Goal: Task Accomplishment & Management: Complete application form

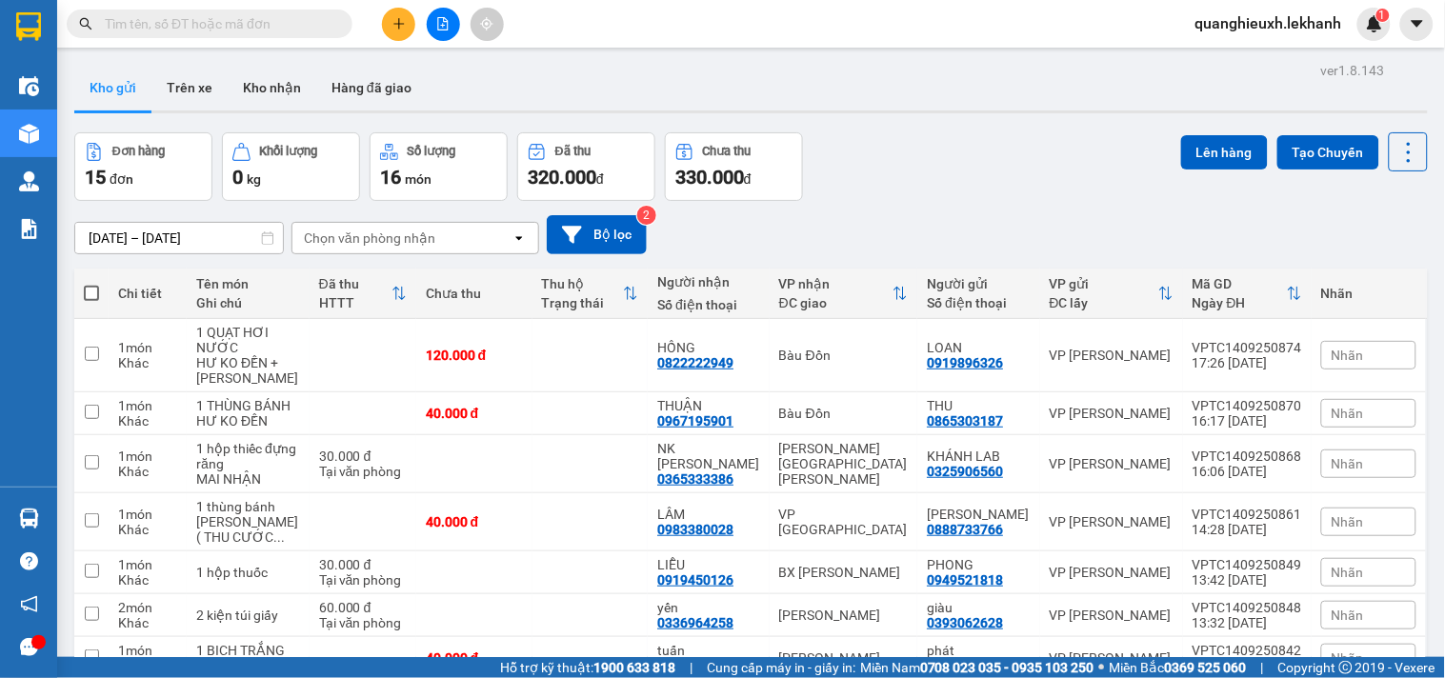
click at [84, 232] on input "[DATE] – [DATE]" at bounding box center [179, 238] width 208 height 30
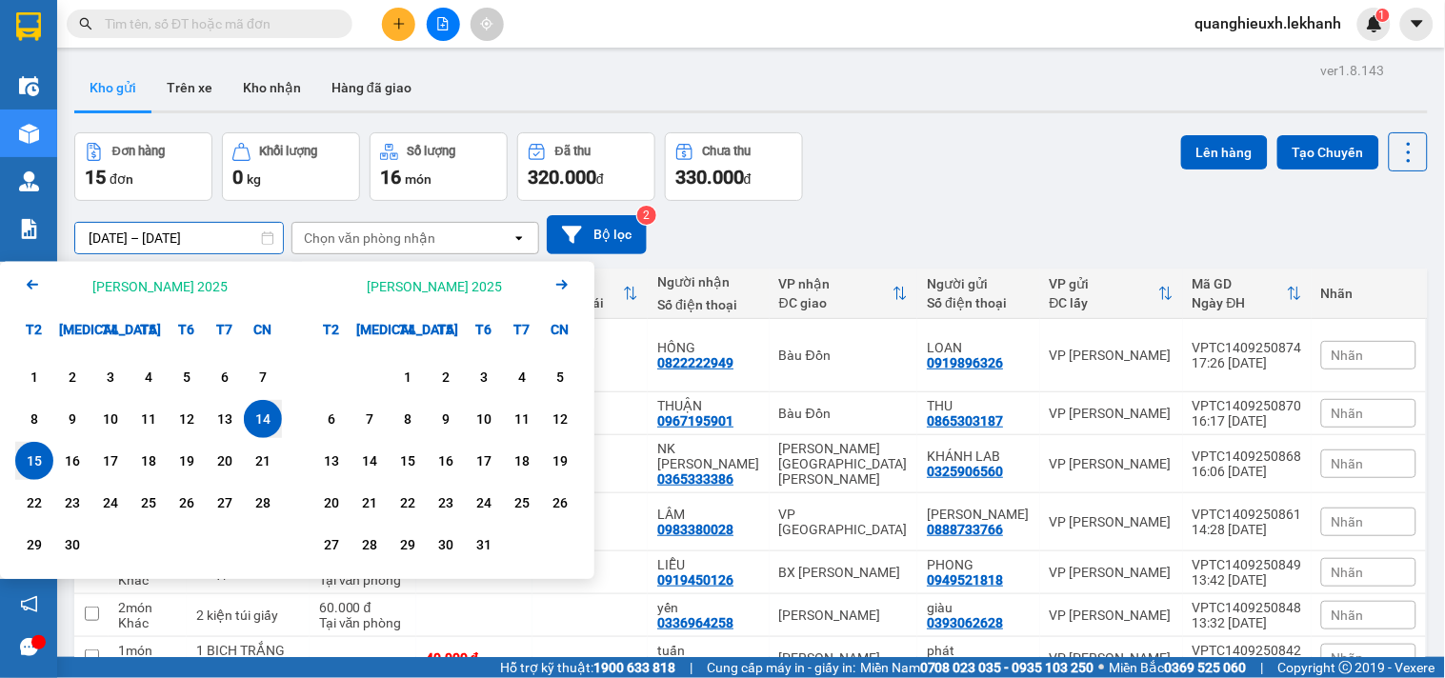
click at [89, 242] on input "[DATE] – [DATE]" at bounding box center [179, 238] width 208 height 30
click at [43, 452] on div "15" at bounding box center [34, 461] width 27 height 23
type input "[DATE] – [DATE]"
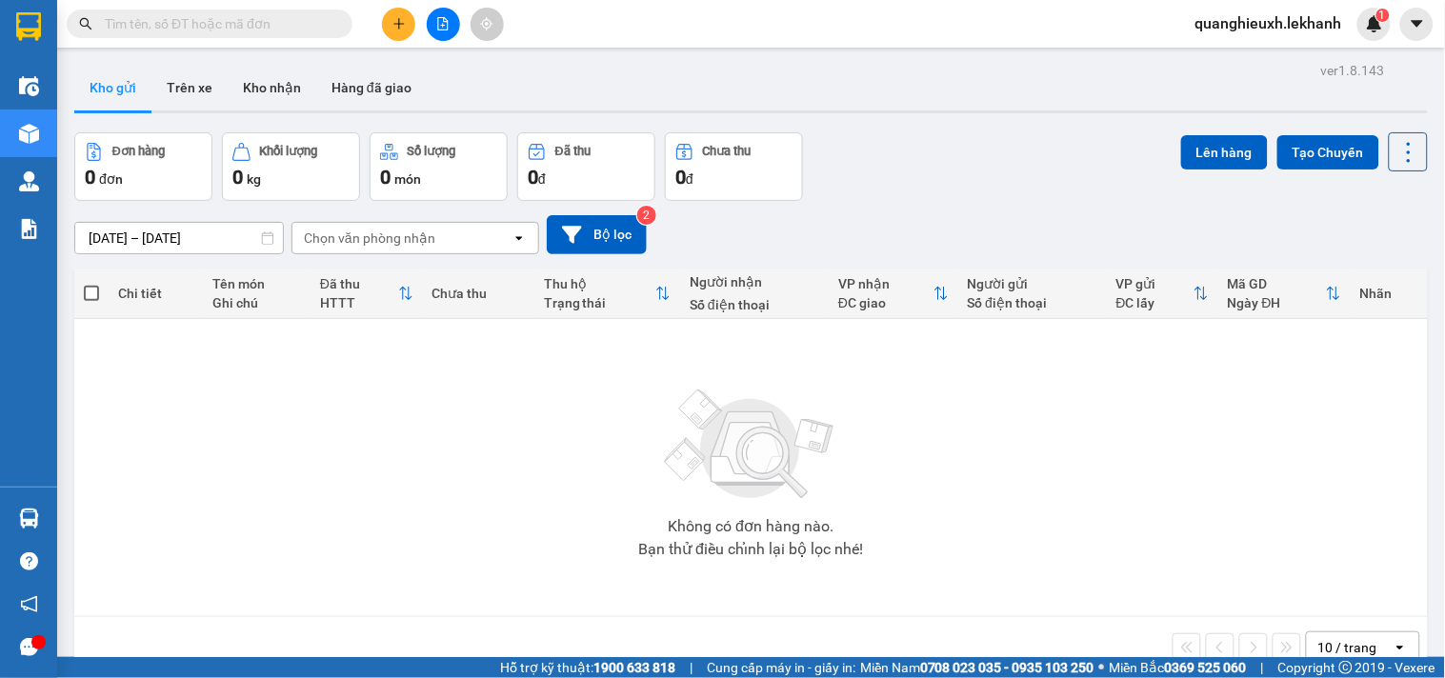
click at [402, 11] on button at bounding box center [398, 24] width 33 height 33
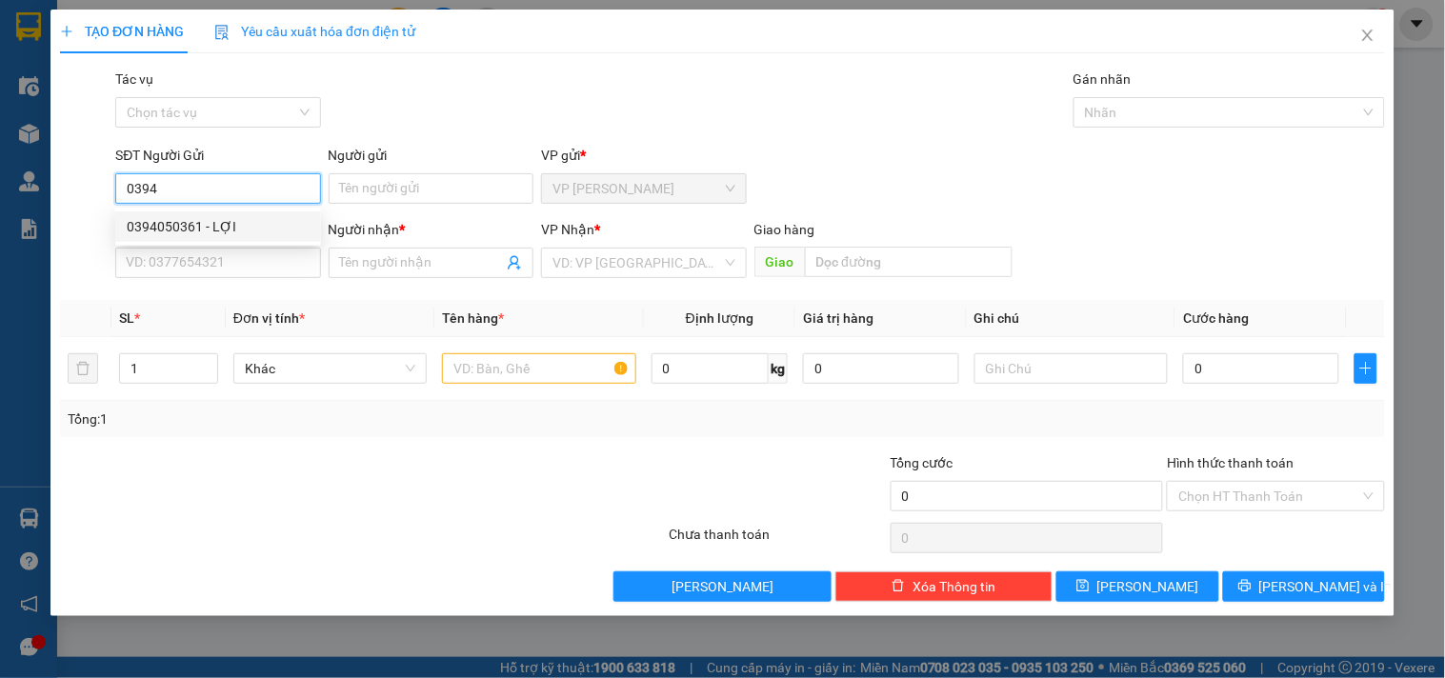
click at [248, 225] on div "0394050361 - LỢI" at bounding box center [218, 226] width 183 height 21
type input "0394050361"
type input "LỢI"
type input "0919667552"
type input "NHUNG"
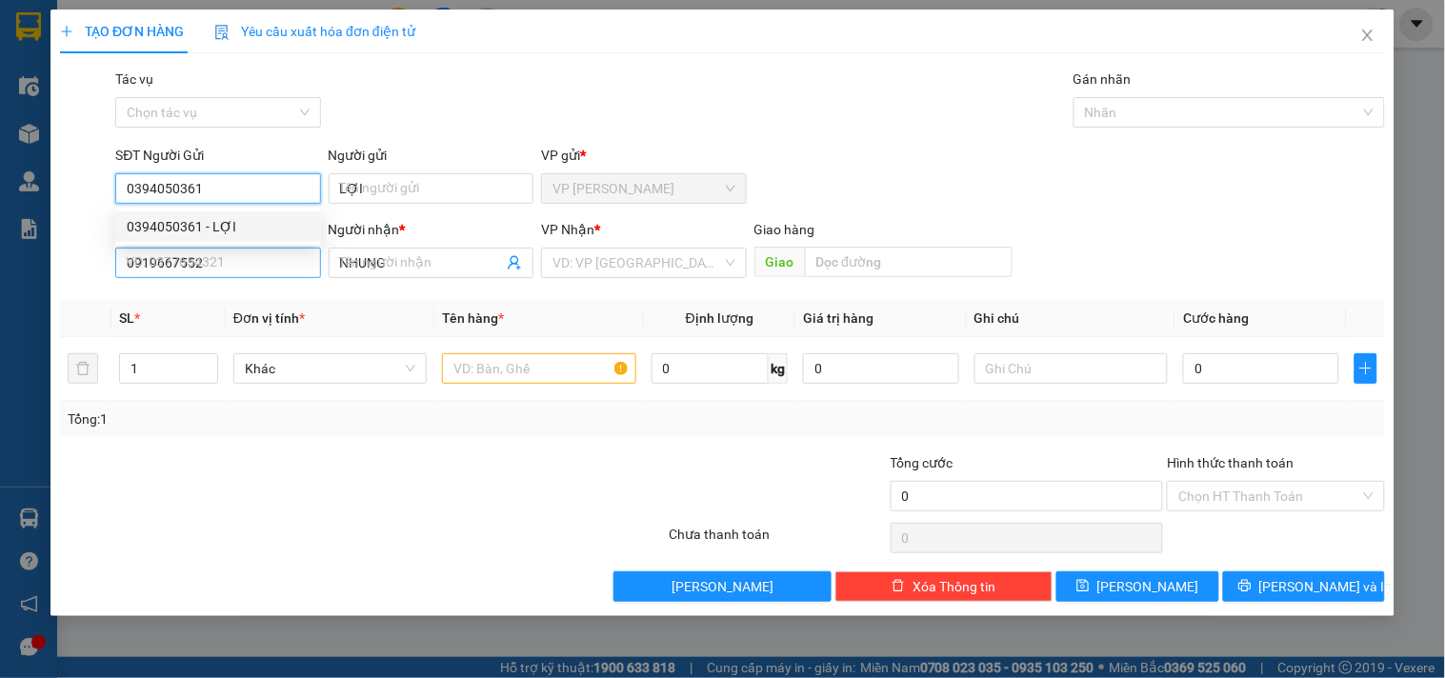
type input "30.000"
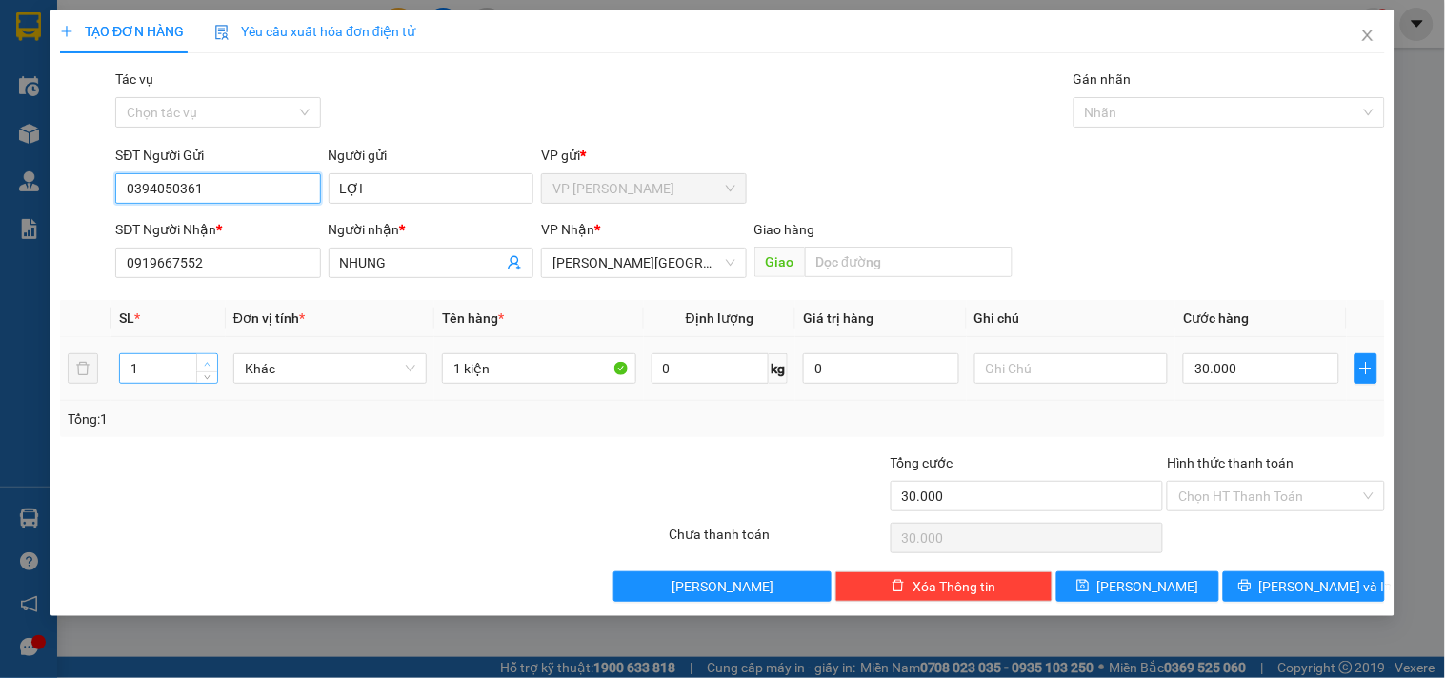
type input "0394050361"
click at [208, 361] on icon "up" at bounding box center [207, 364] width 7 height 7
type input "2"
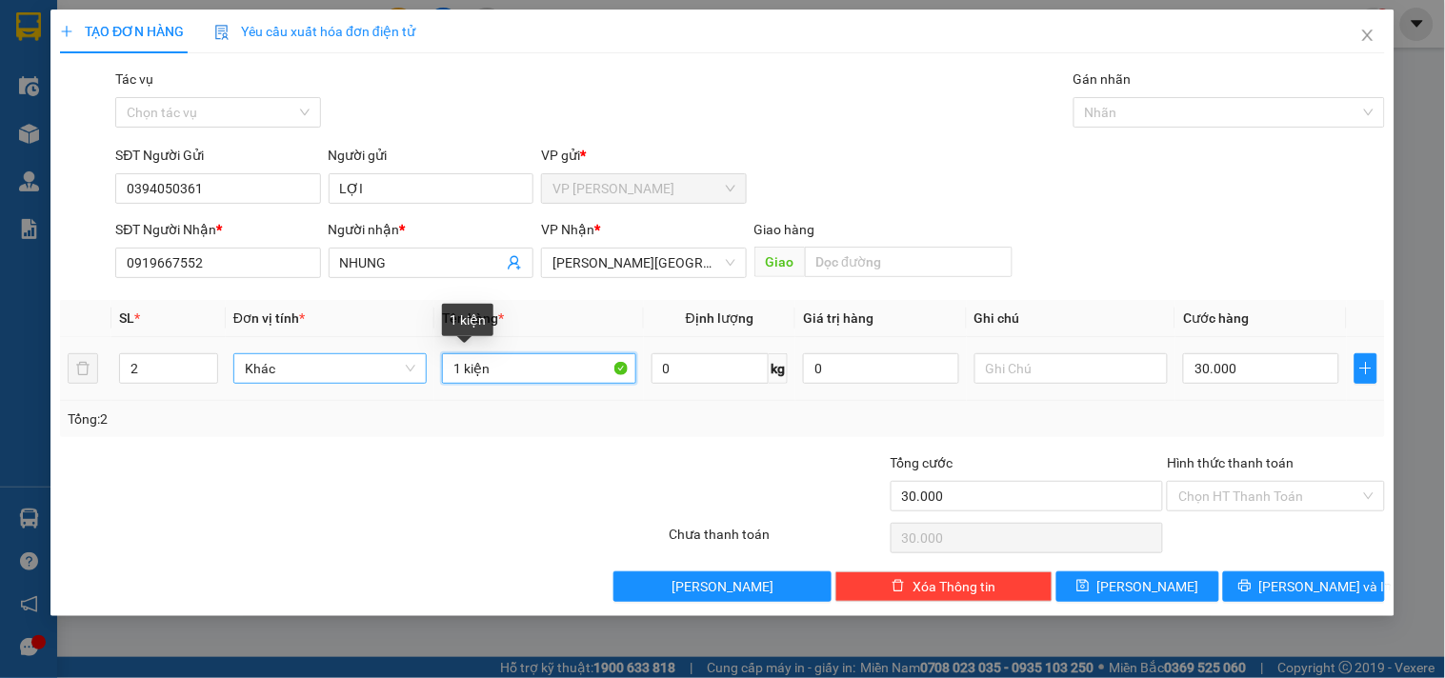
drag, startPoint x: 465, startPoint y: 366, endPoint x: 384, endPoint y: 375, distance: 81.5
click at [384, 375] on tr "2 Khác 1 kiện 0 kg 0 30.000" at bounding box center [722, 369] width 1325 height 64
type input "2kiện"
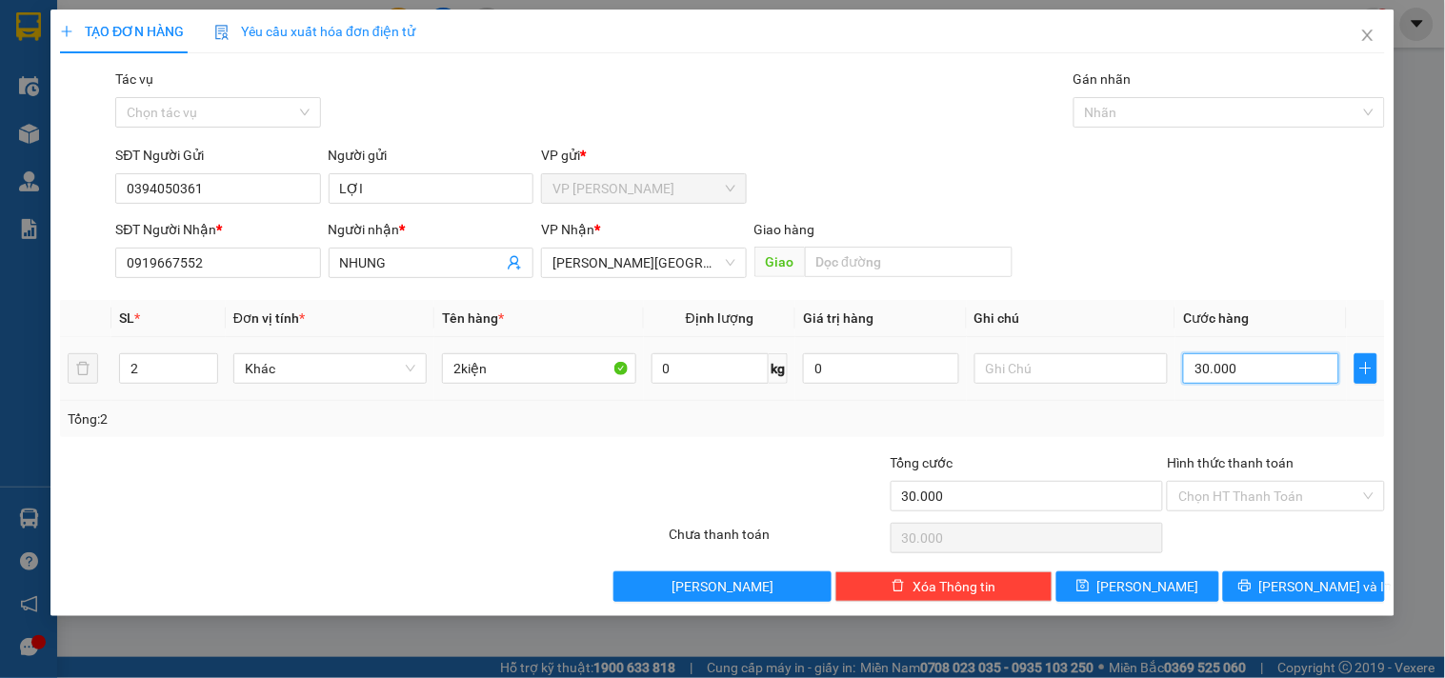
click at [1210, 365] on input "30.000" at bounding box center [1261, 368] width 156 height 30
type input "8"
type input "80"
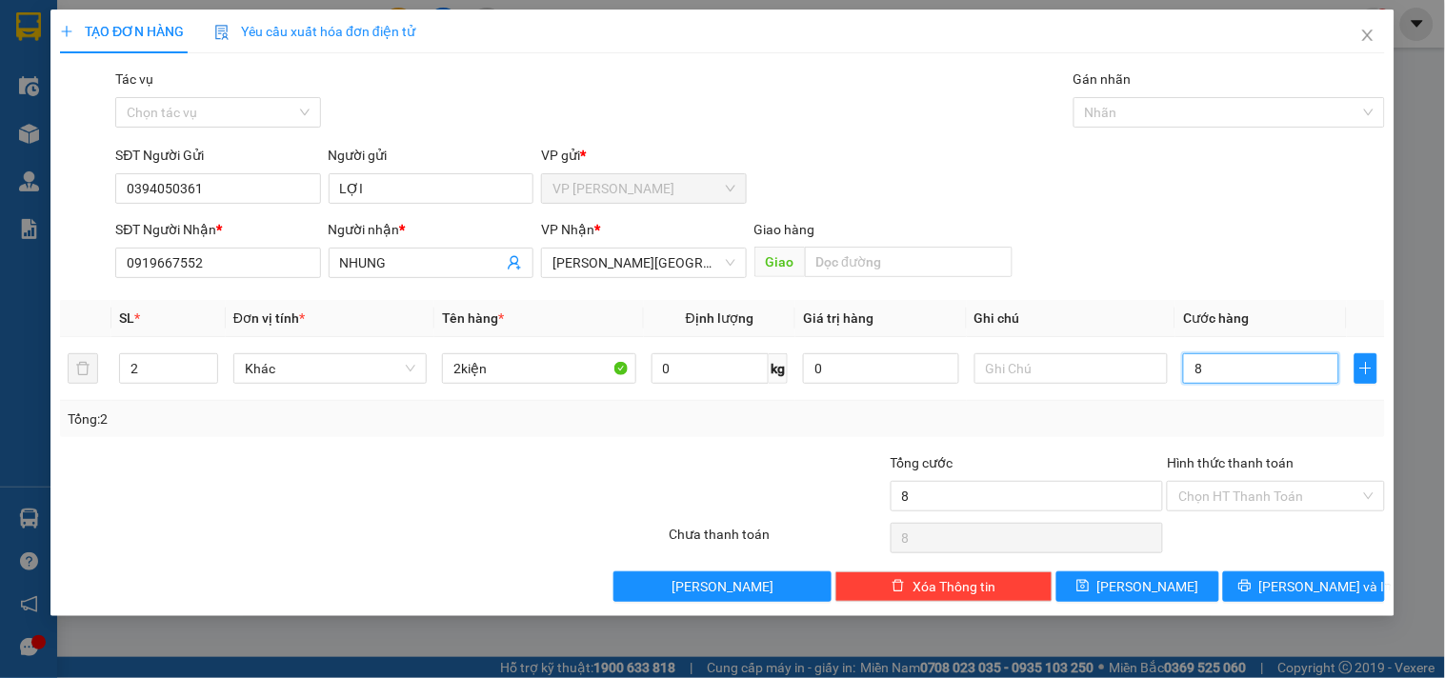
type input "80"
type input "800"
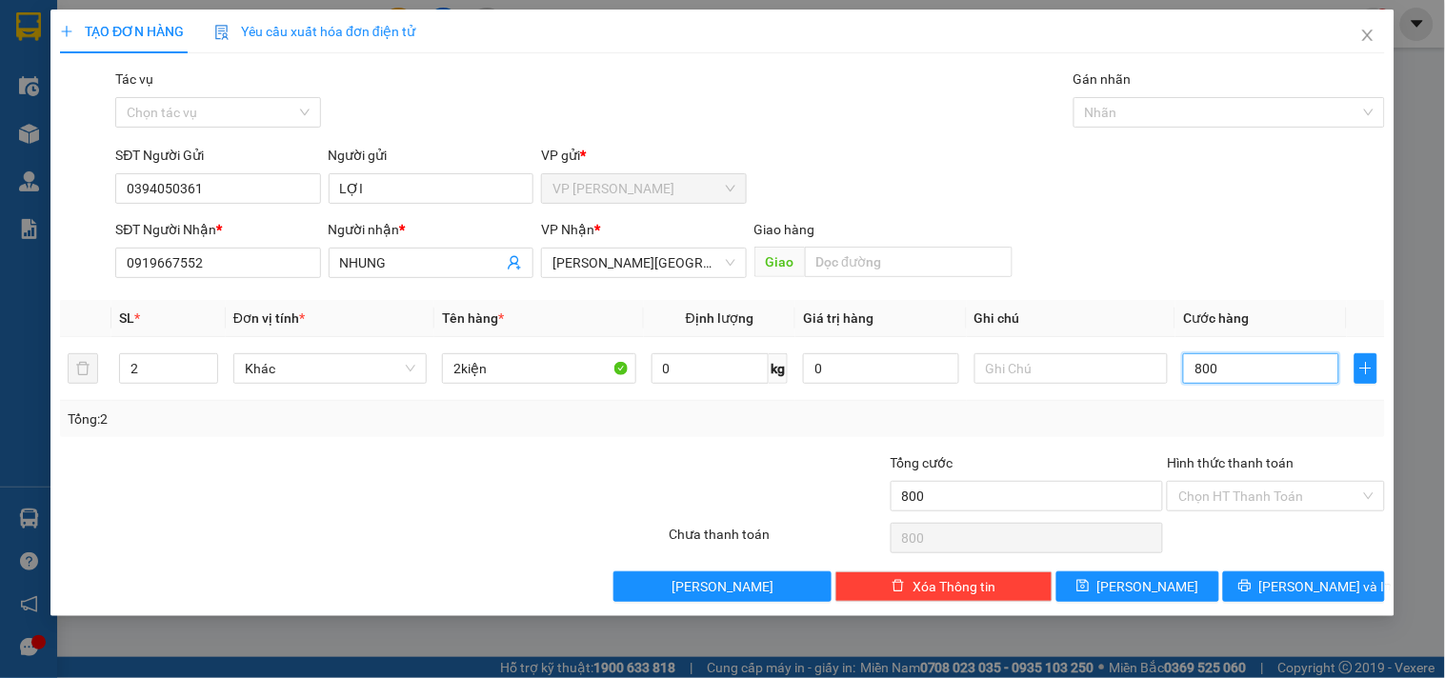
type input "8.000"
type input "80.000"
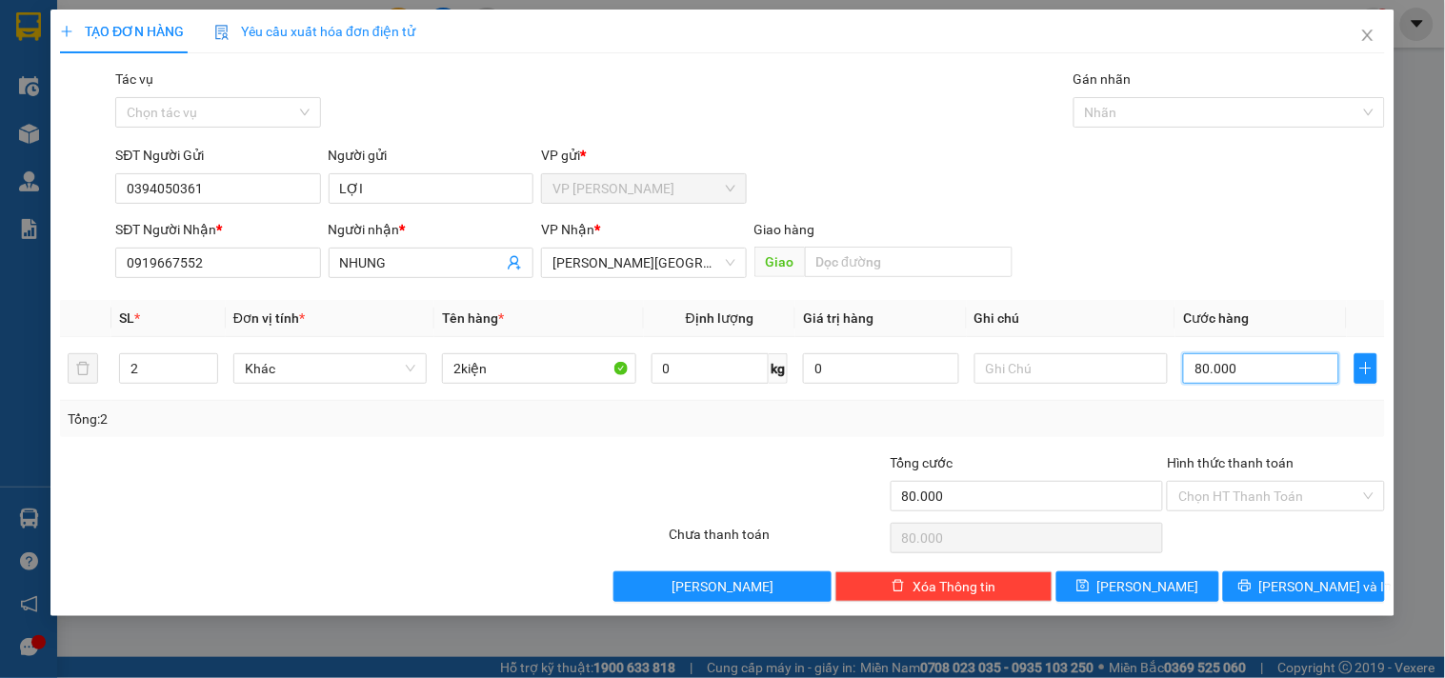
type input "80.000"
click at [951, 195] on div "SĐT Người Gửi 0394050361 Người gửi LỢI VP gửi * VP [PERSON_NAME]" at bounding box center [749, 178] width 1277 height 67
click at [1230, 362] on input "80.000" at bounding box center [1261, 368] width 156 height 30
type input "1"
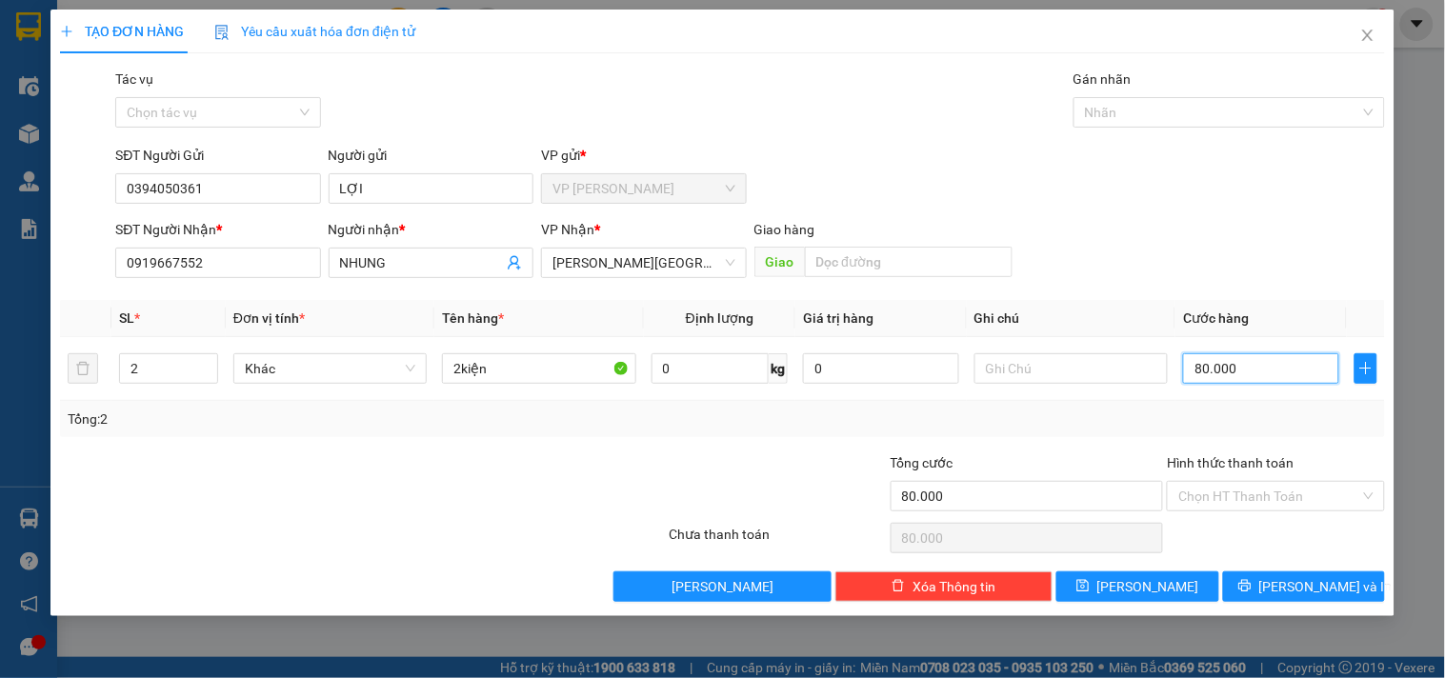
type input "1"
type input "10"
type input "100"
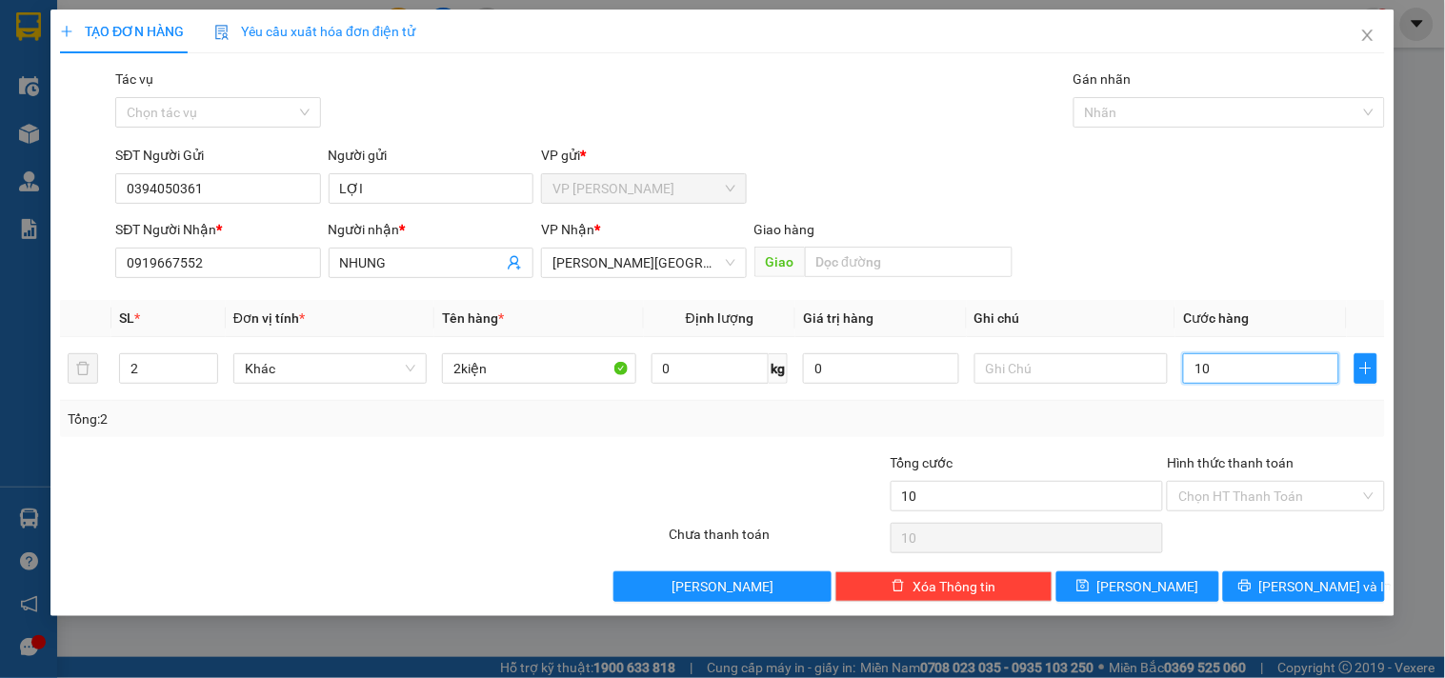
type input "100"
type input "1.000"
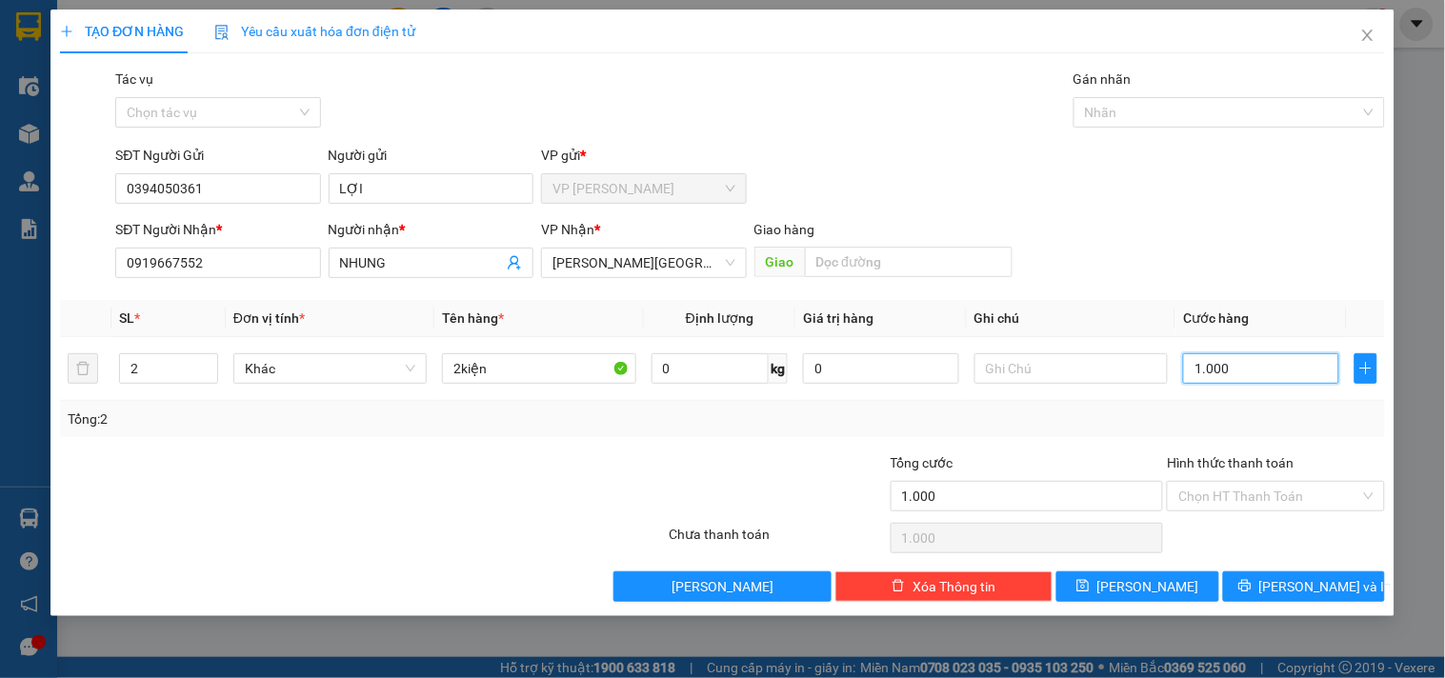
type input "10.000"
type input "100.000"
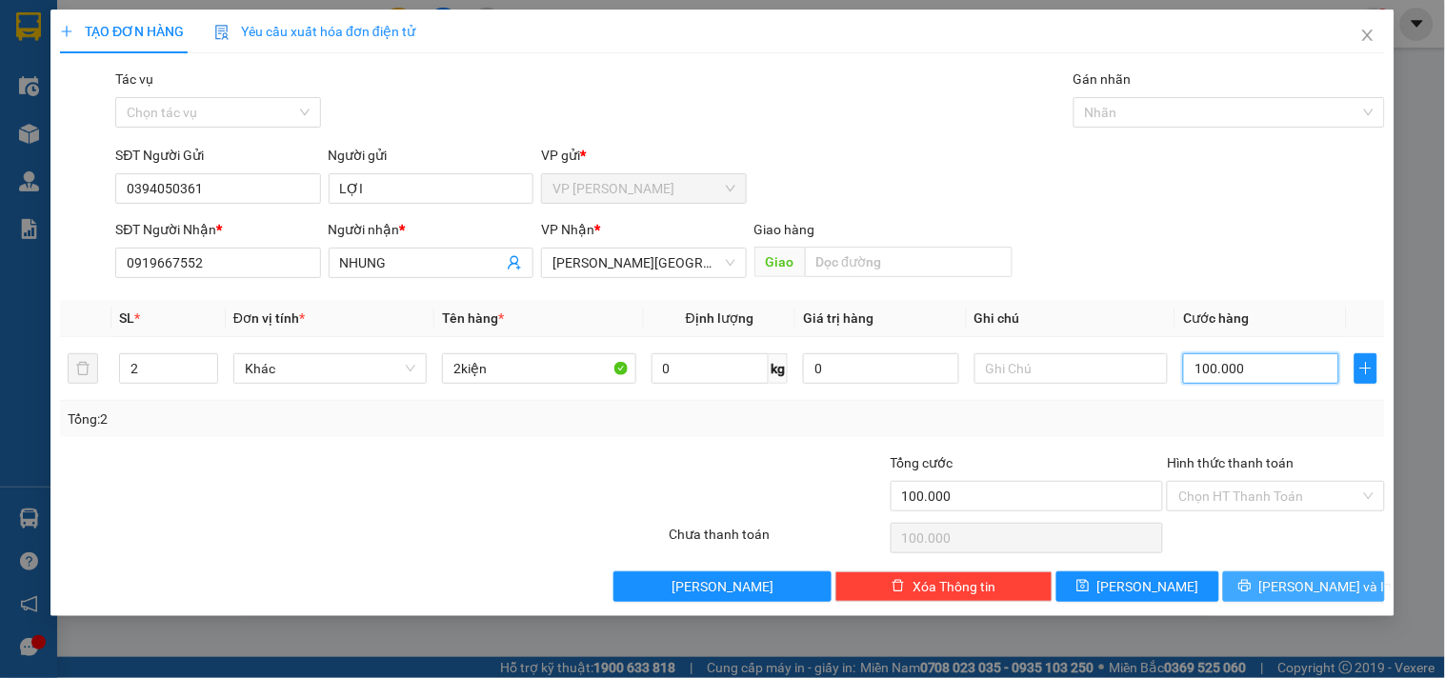
type input "100.000"
click at [1259, 579] on button "[PERSON_NAME] và In" at bounding box center [1304, 586] width 162 height 30
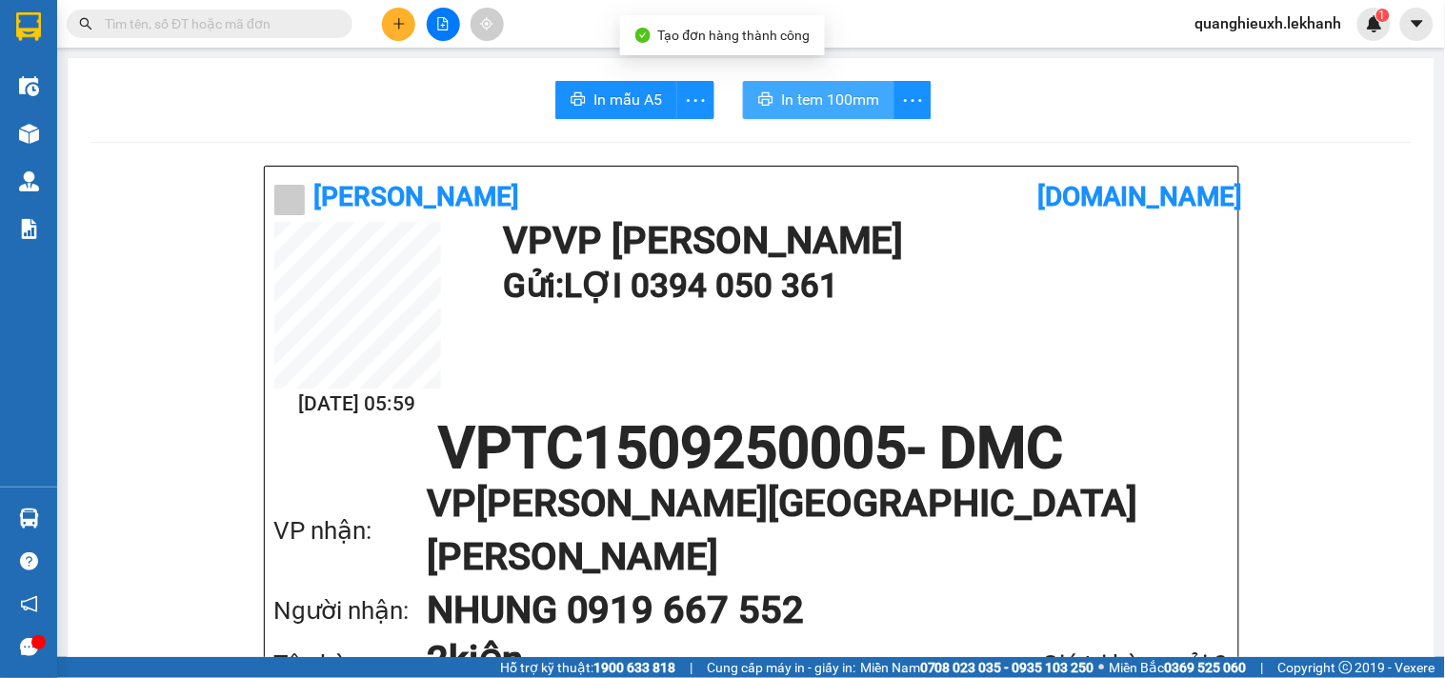
drag, startPoint x: 786, startPoint y: 98, endPoint x: 814, endPoint y: 121, distance: 36.6
click at [786, 97] on span "In tem 100mm" at bounding box center [830, 100] width 98 height 24
click at [781, 93] on span "In tem 100mm" at bounding box center [830, 100] width 98 height 24
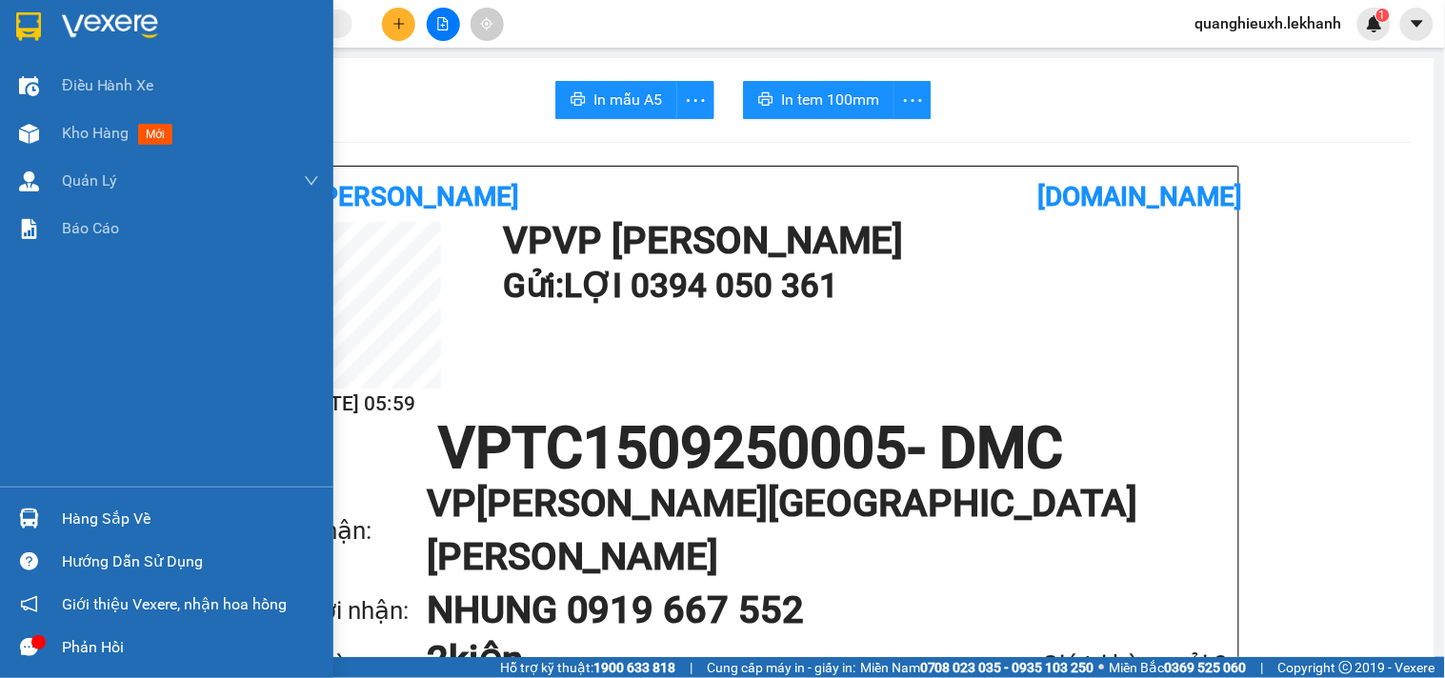
click at [77, 24] on img at bounding box center [110, 26] width 96 height 29
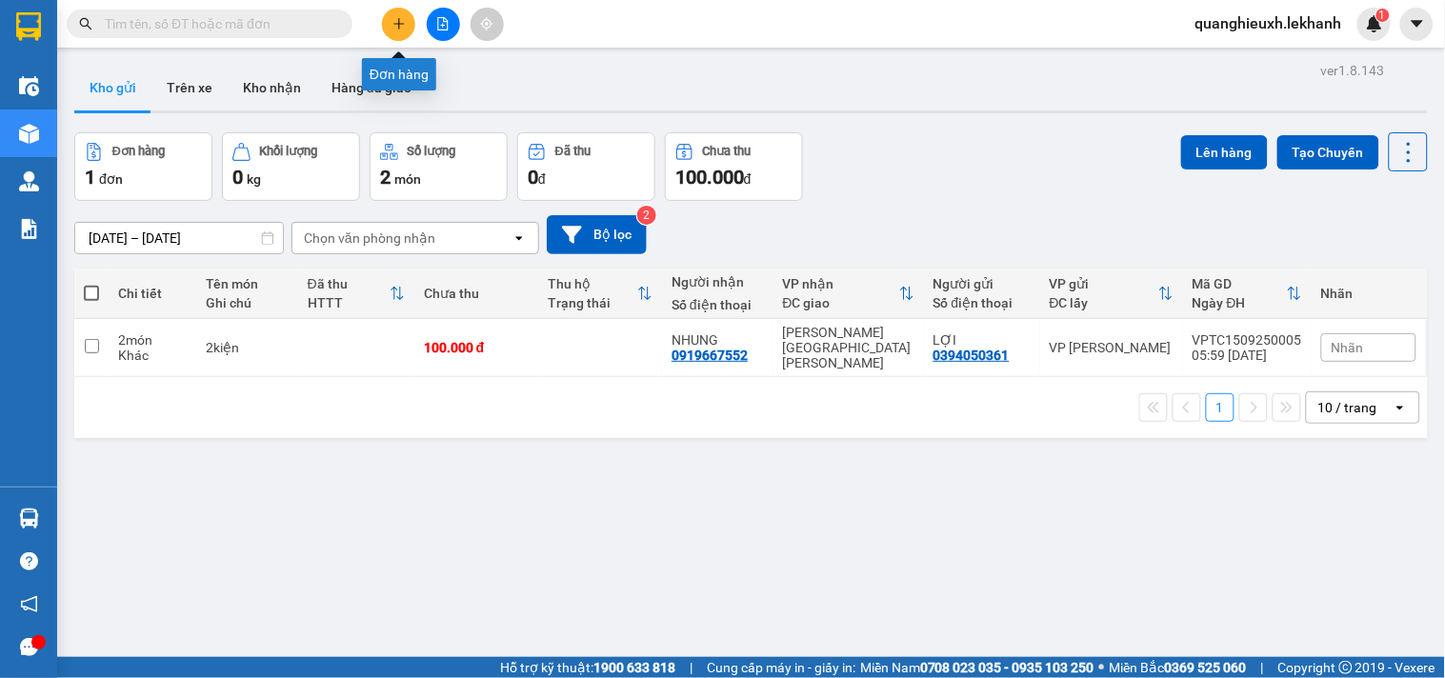
click at [406, 22] on button at bounding box center [398, 24] width 33 height 33
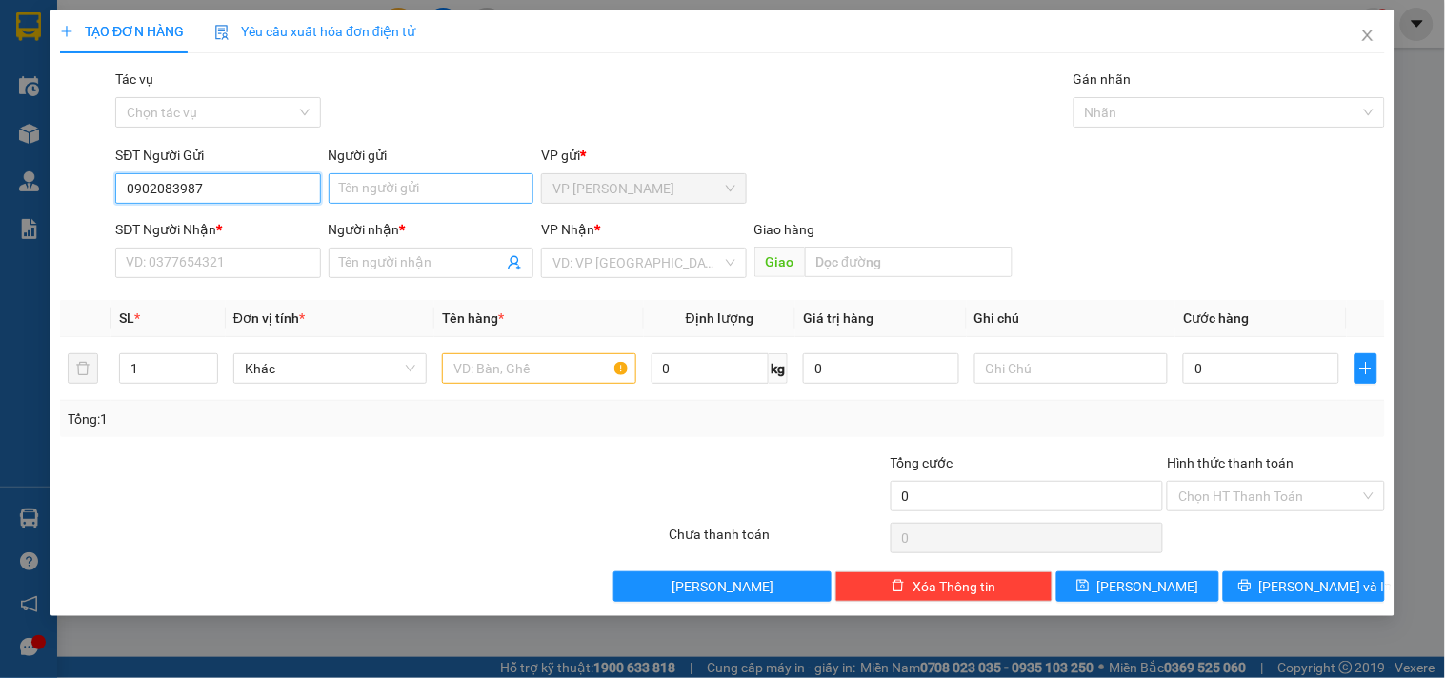
type input "0902083987"
click at [389, 183] on input "Người gửi" at bounding box center [431, 188] width 205 height 30
drag, startPoint x: 396, startPoint y: 184, endPoint x: 65, endPoint y: 179, distance: 331.5
click at [112, 184] on div "SĐT Người Gửi 0902083987 Người gửi nfuyeen nfuyeen VP gửi * VP [PERSON_NAME]" at bounding box center [749, 178] width 1277 height 67
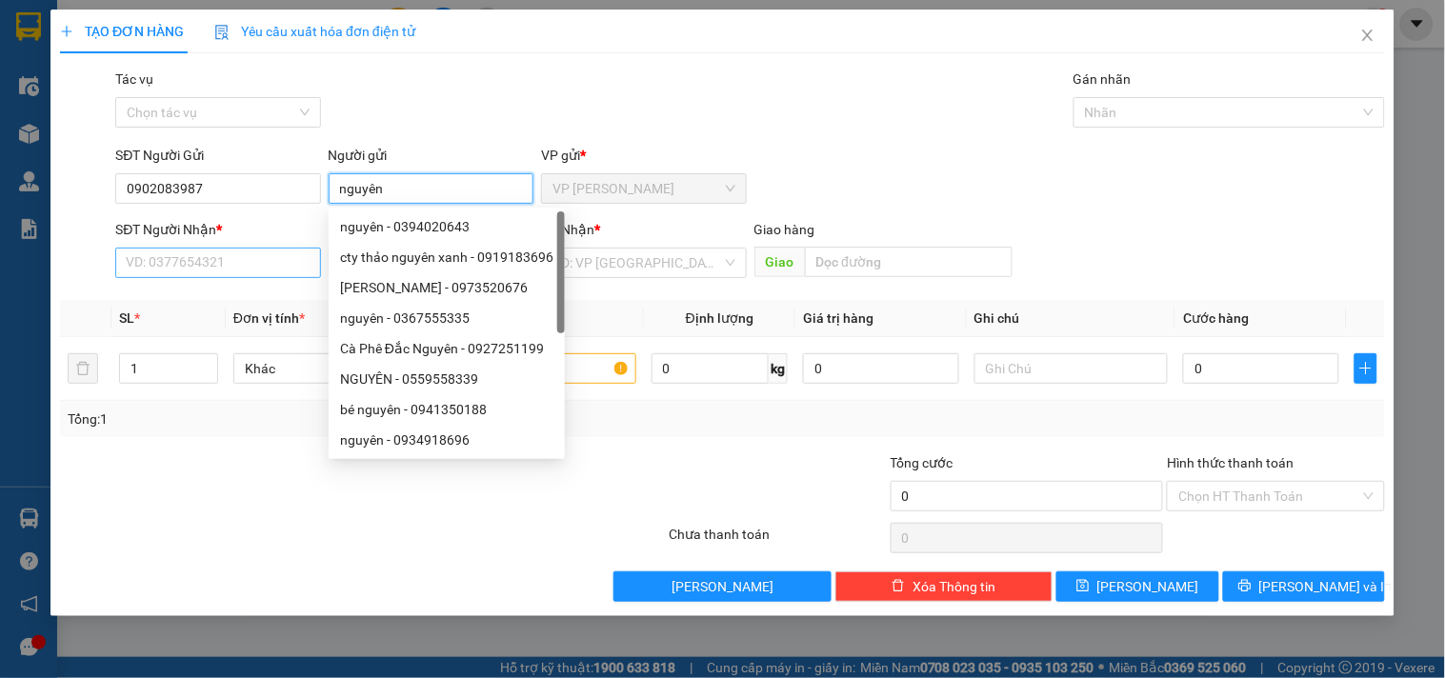
type input "nguyên"
click at [130, 270] on input "SĐT Người Nhận *" at bounding box center [217, 263] width 205 height 30
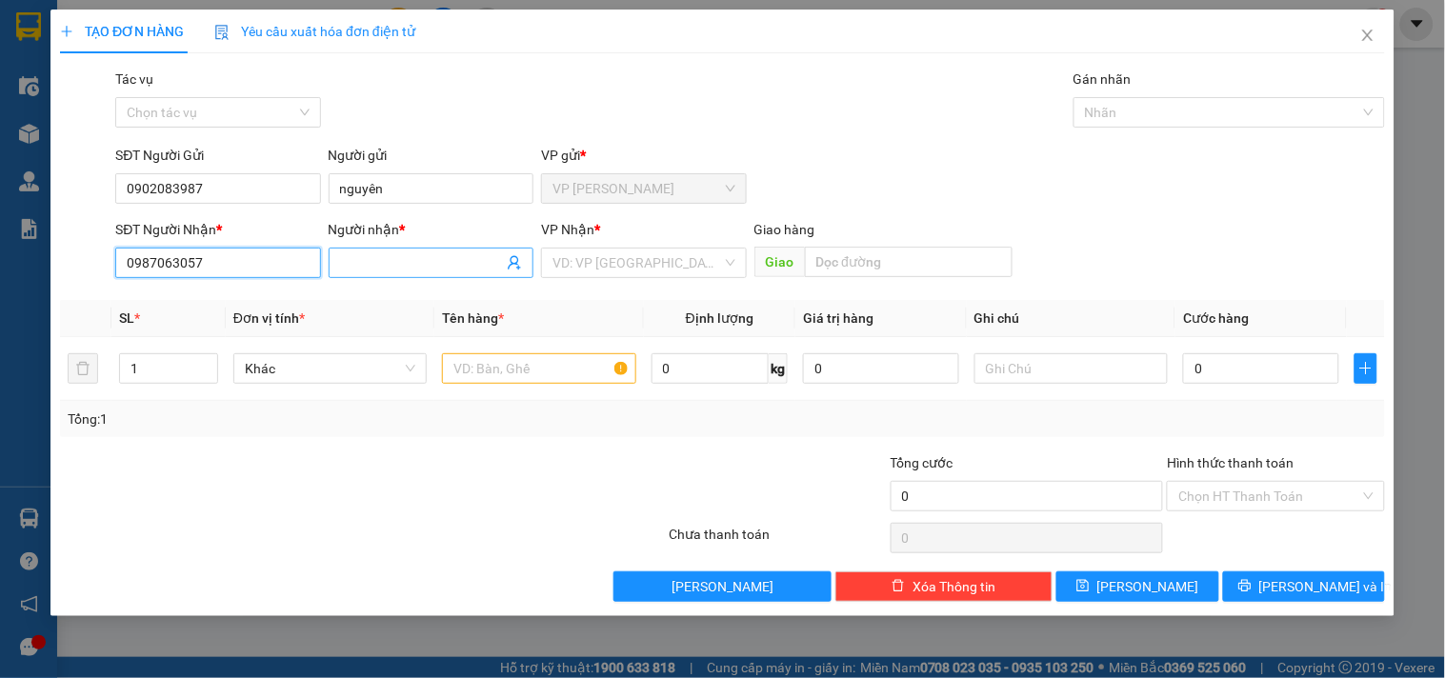
type input "0987063057"
click at [368, 258] on input "Người nhận *" at bounding box center [421, 262] width 163 height 21
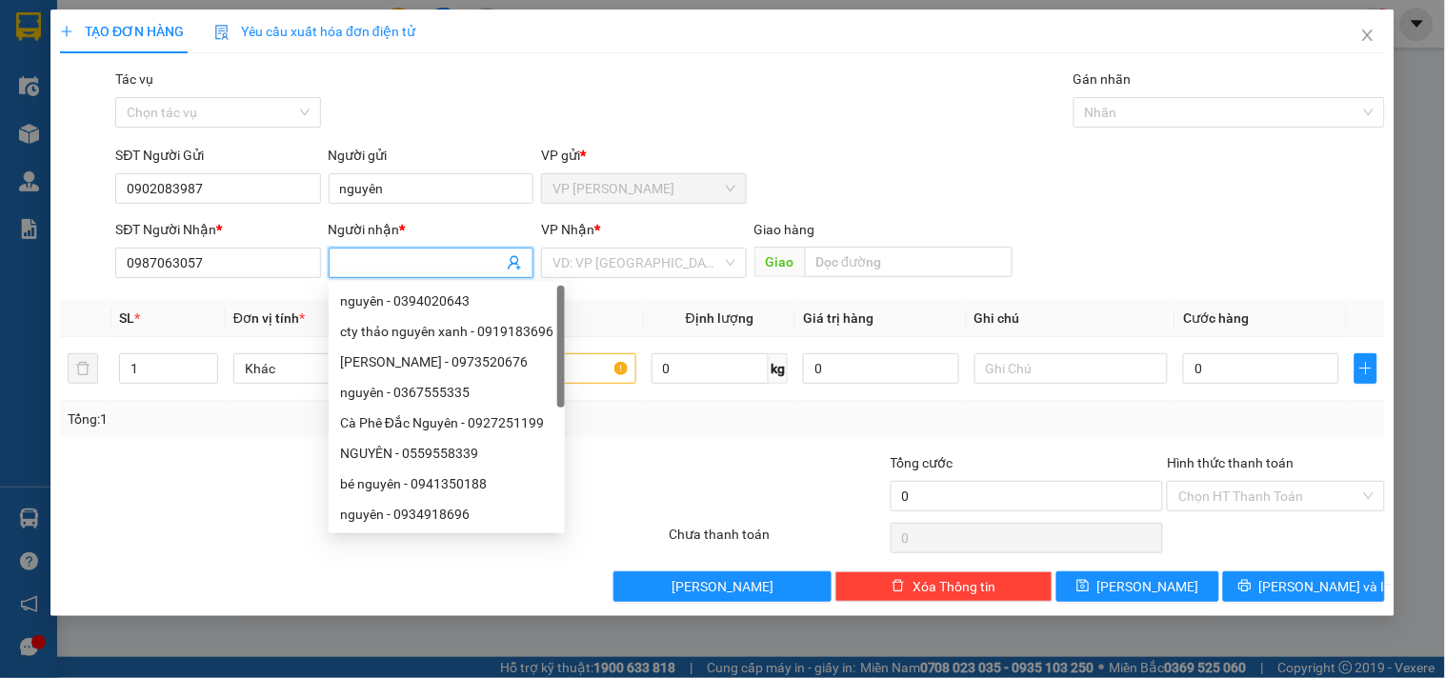
click at [368, 258] on input "Người nhận *" at bounding box center [421, 262] width 163 height 21
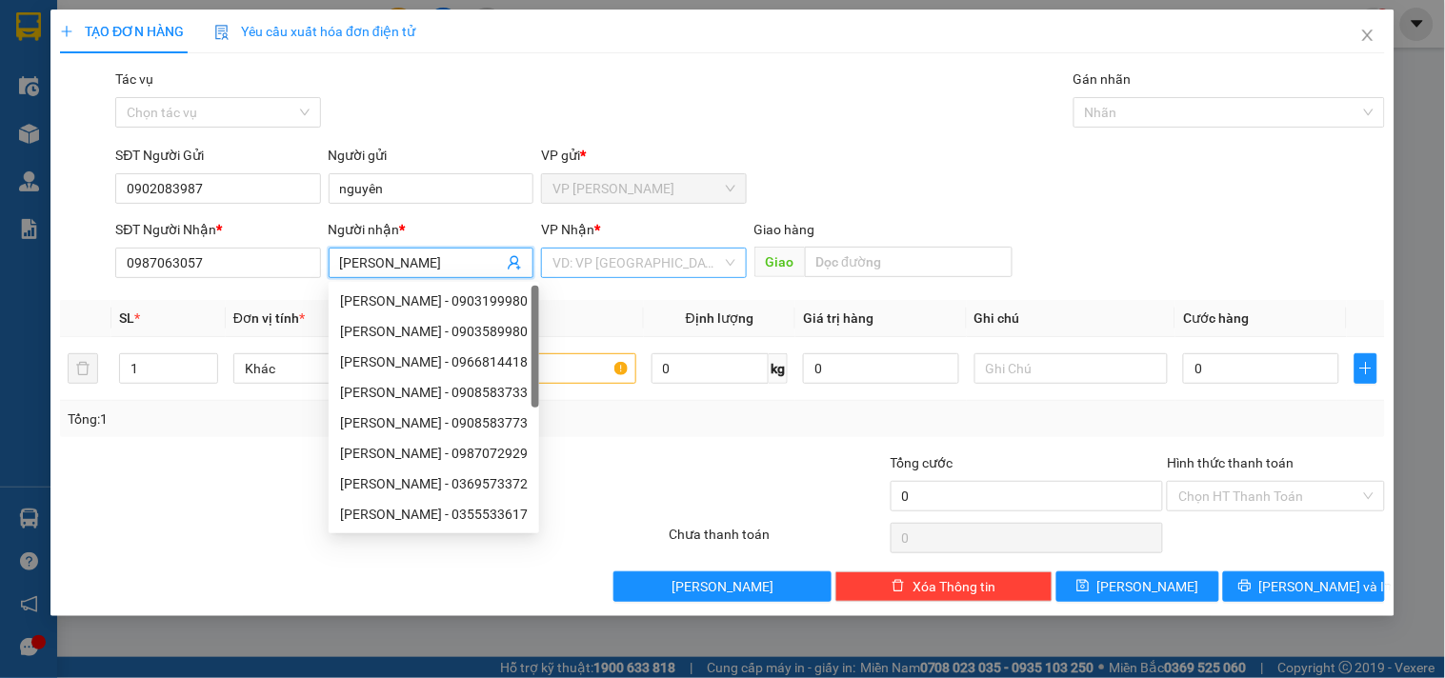
type input "[PERSON_NAME]"
click at [577, 250] on input "search" at bounding box center [636, 263] width 169 height 29
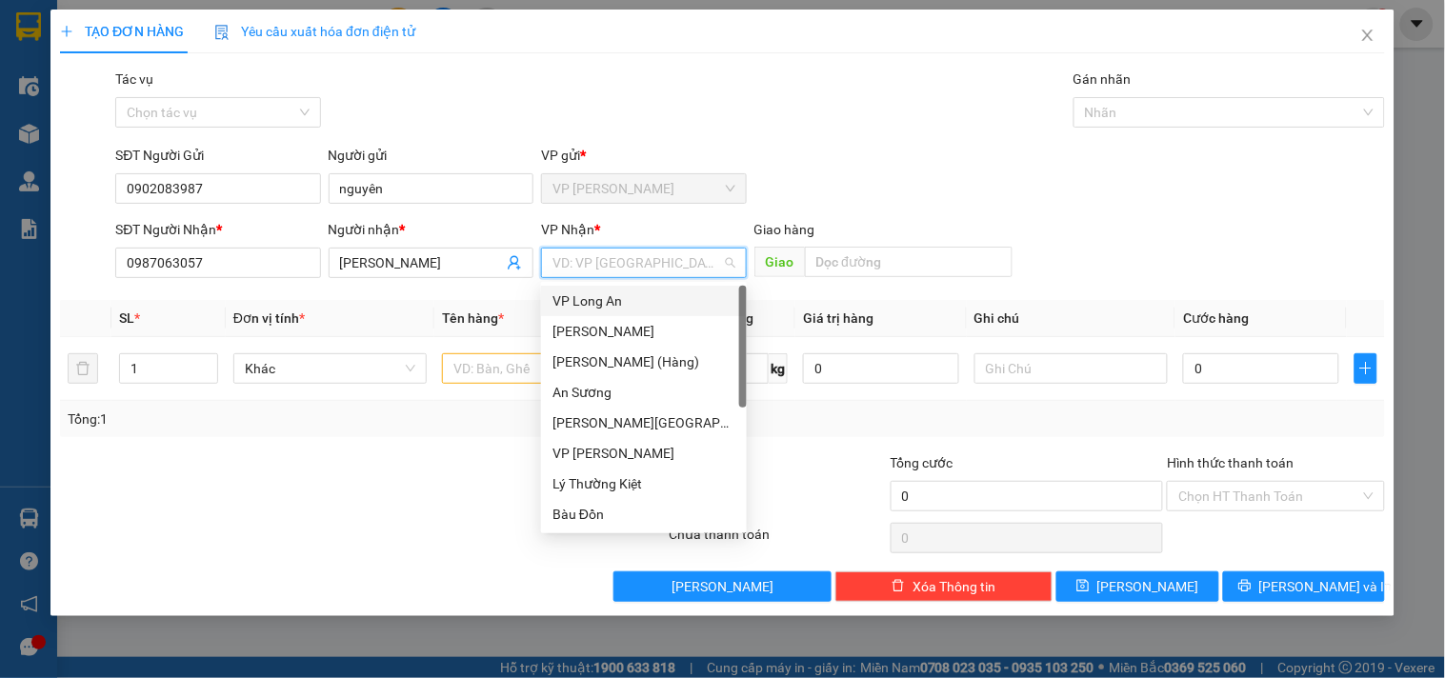
type input "k"
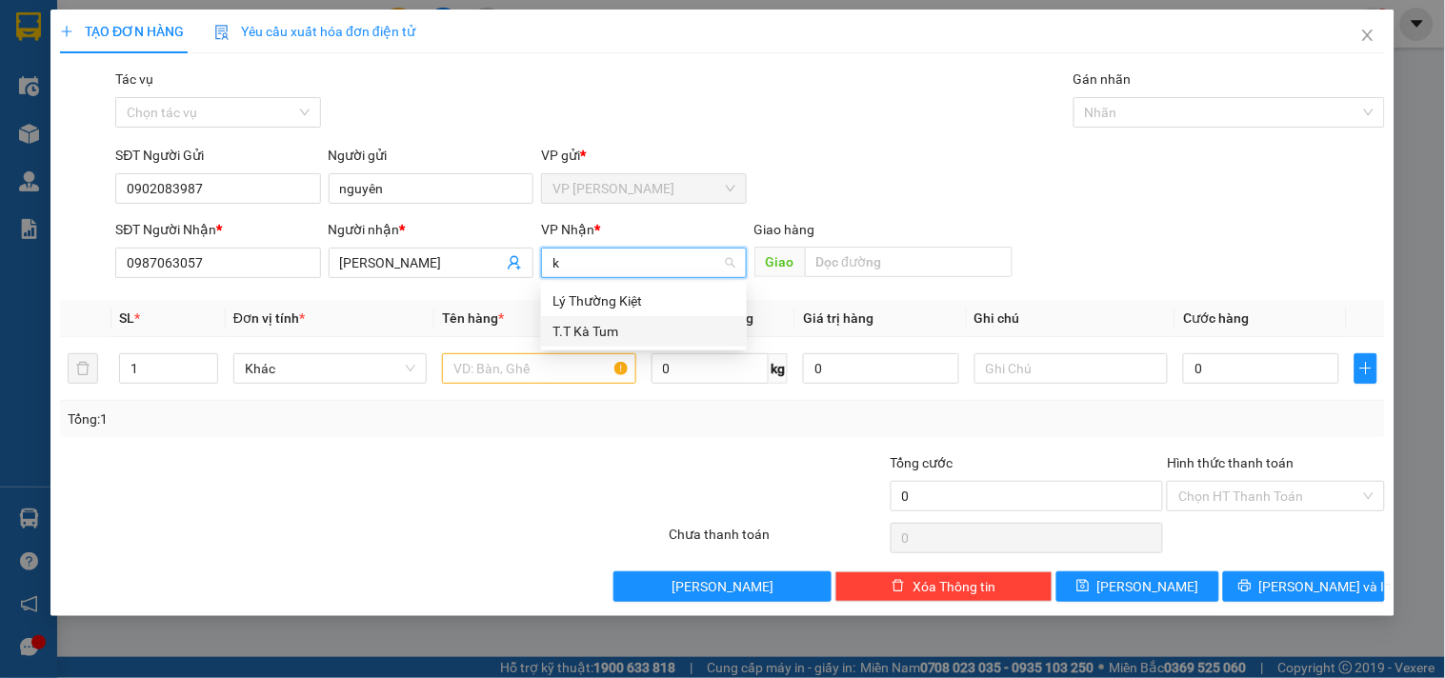
click at [595, 322] on div "T.T Kà Tum" at bounding box center [643, 331] width 183 height 21
click at [538, 358] on input "text" at bounding box center [538, 368] width 193 height 30
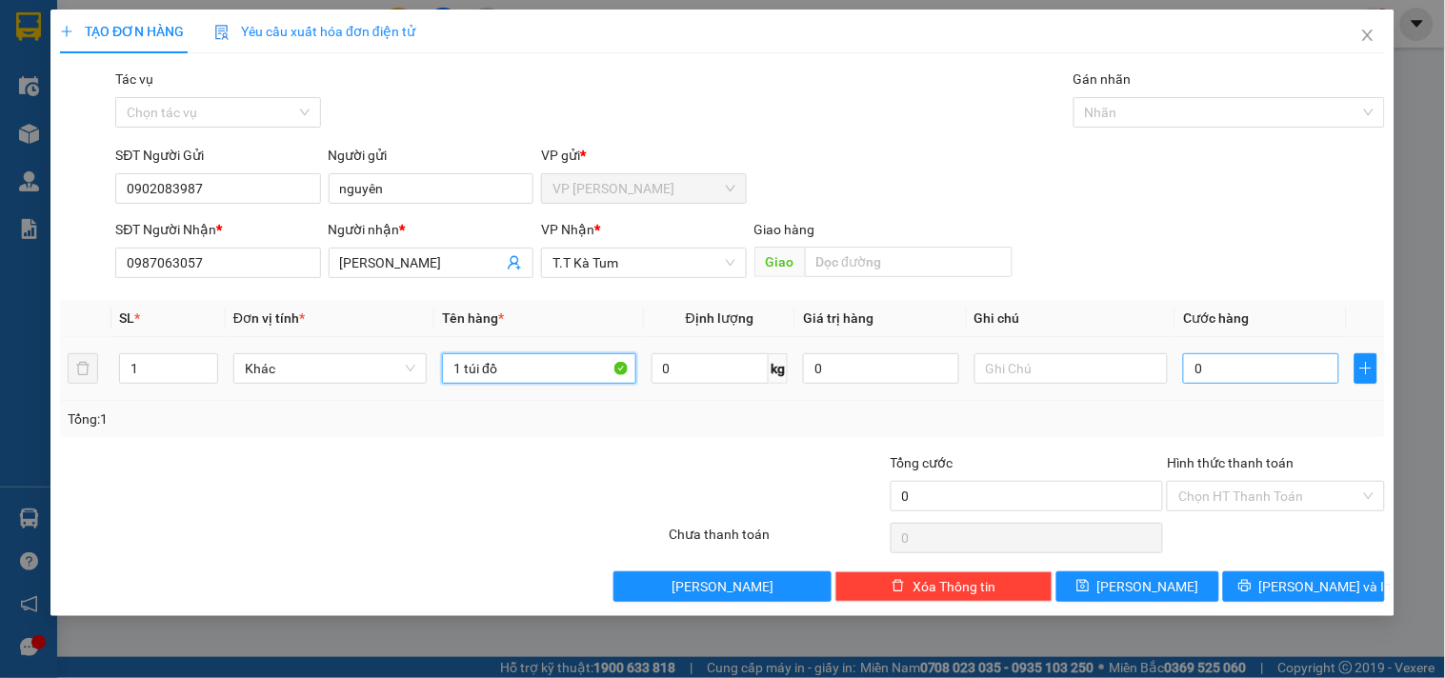
type input "1 túi đồ"
click at [1188, 374] on input "0" at bounding box center [1261, 368] width 156 height 30
type input "3"
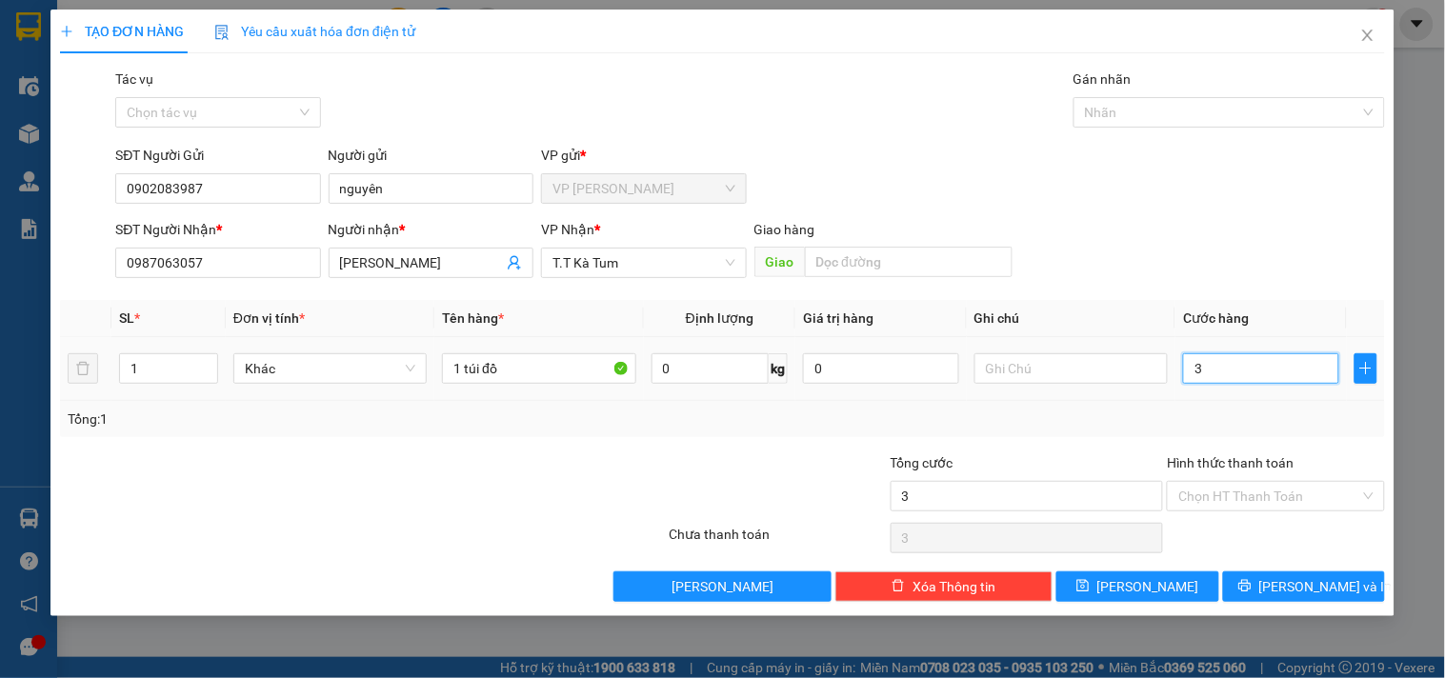
type input "30"
type input "300"
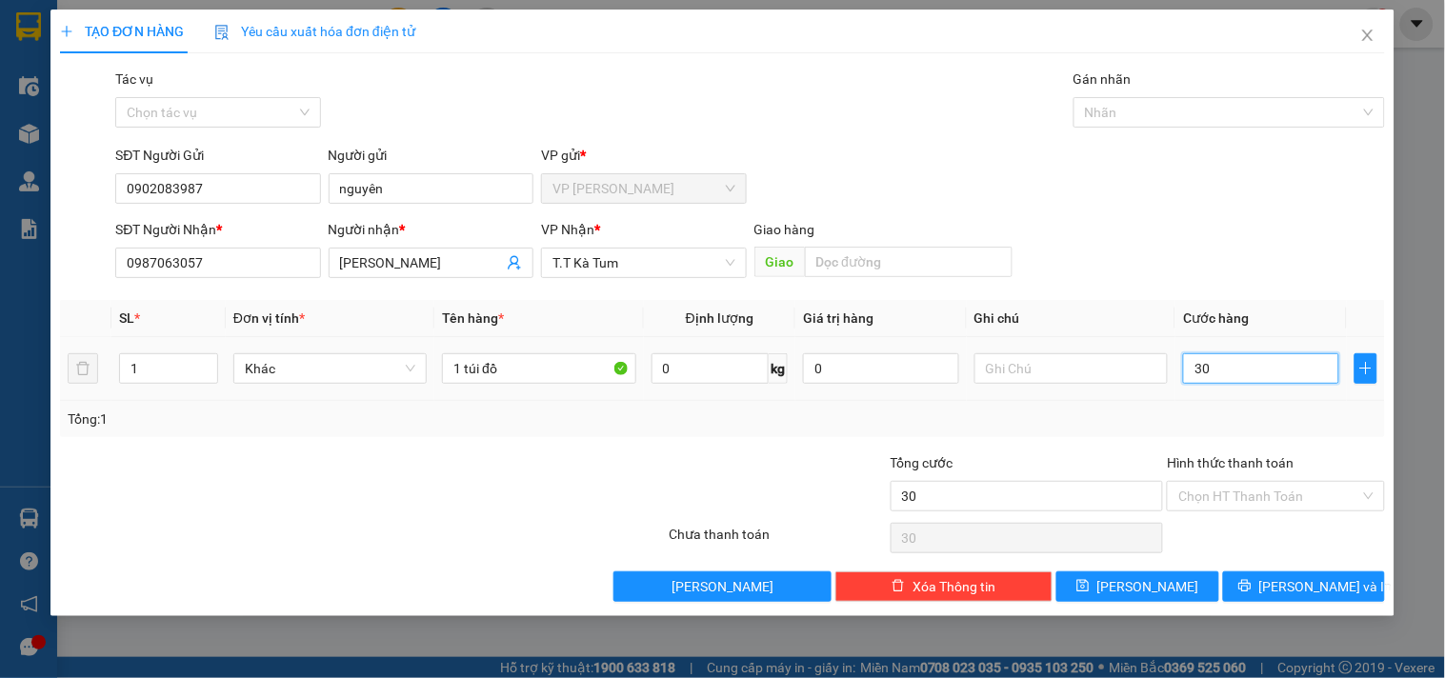
type input "300"
type input "3.000"
type input "30.000"
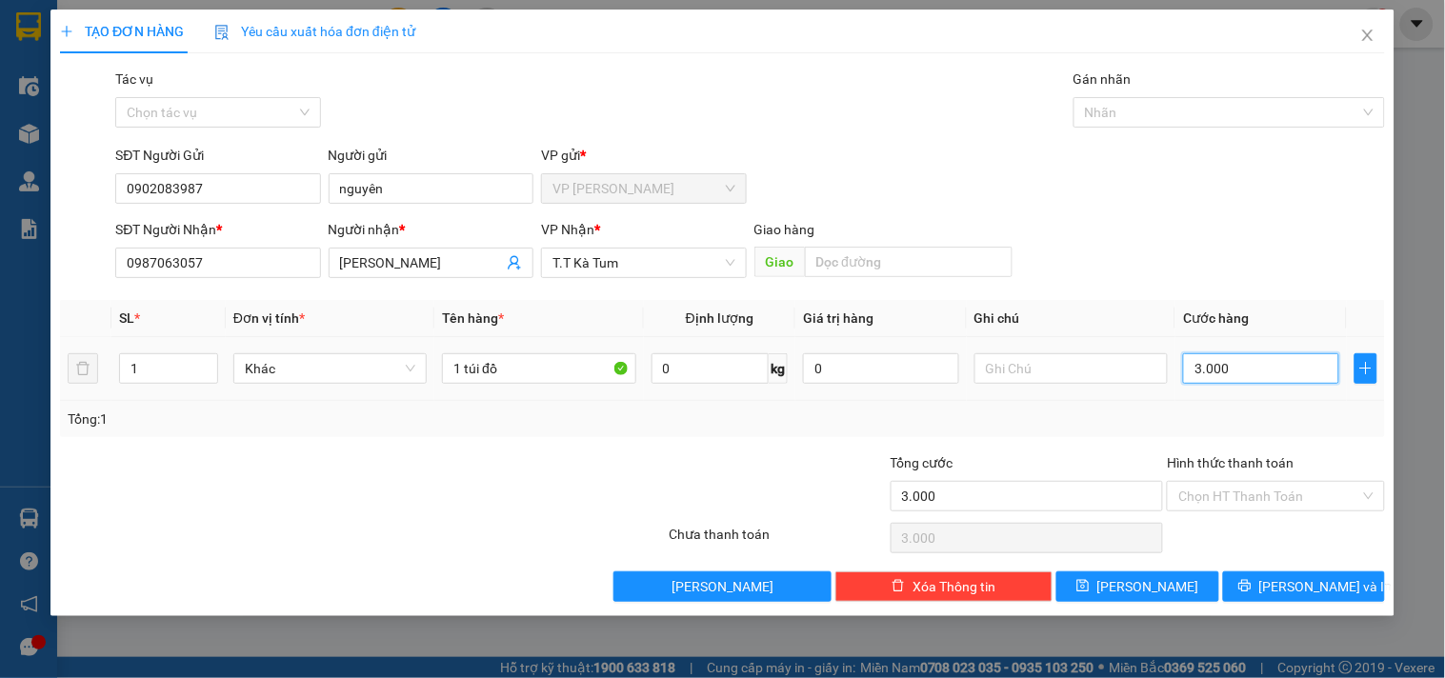
type input "30.000"
type input "300.000"
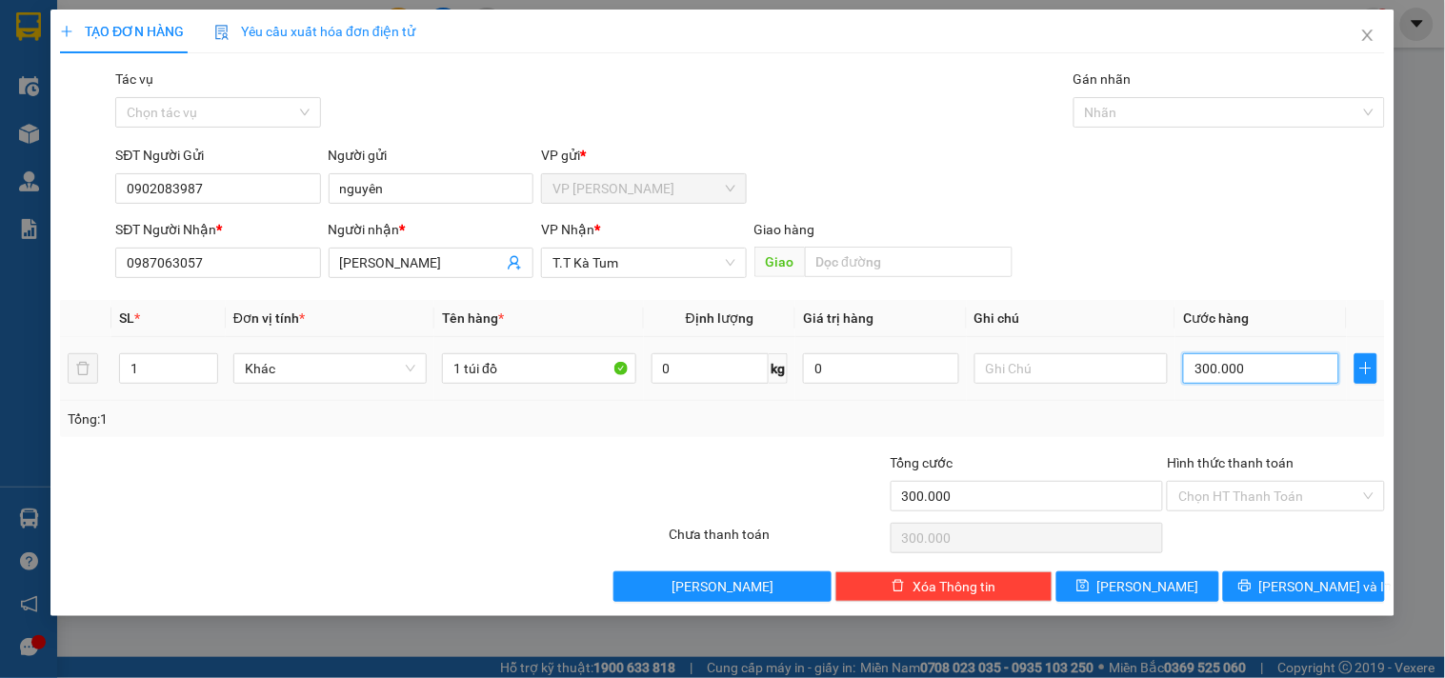
type input "30.000"
drag, startPoint x: 1277, startPoint y: 589, endPoint x: 1255, endPoint y: 562, distance: 34.5
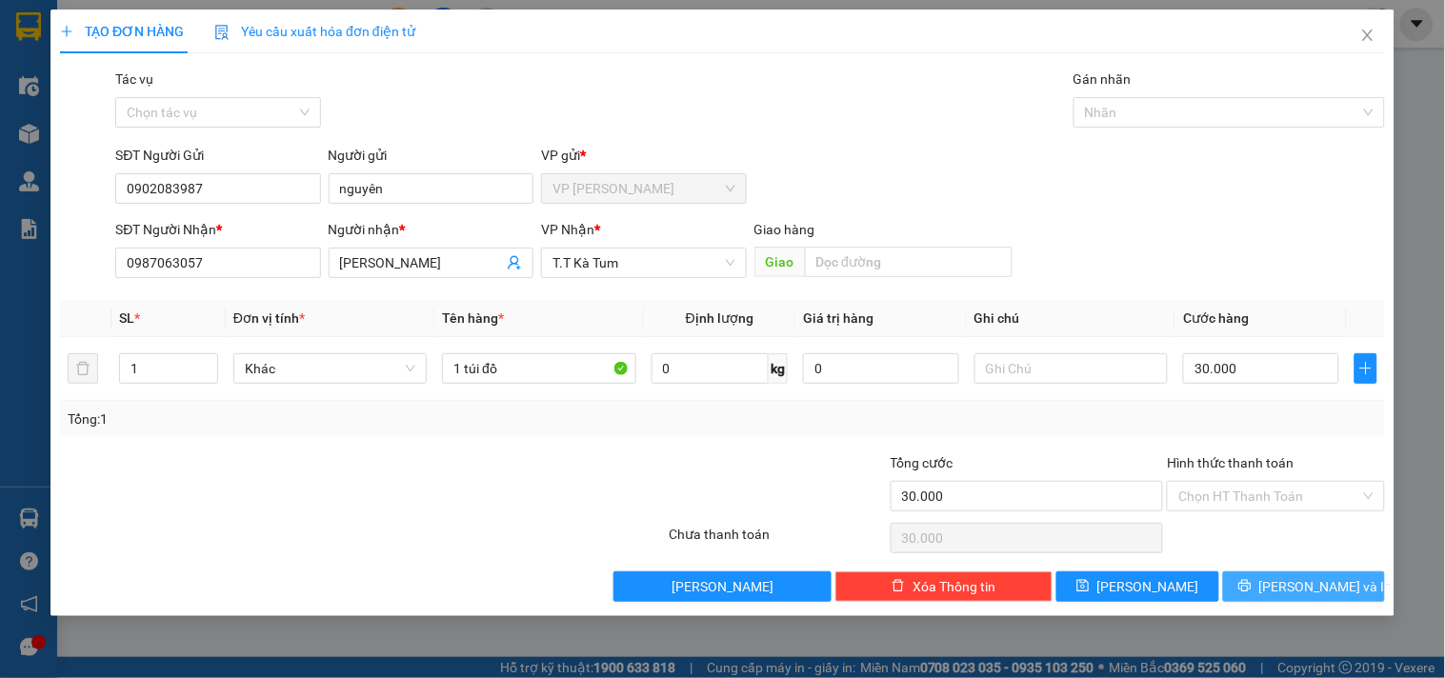
click at [1251, 589] on icon "printer" at bounding box center [1244, 585] width 13 height 13
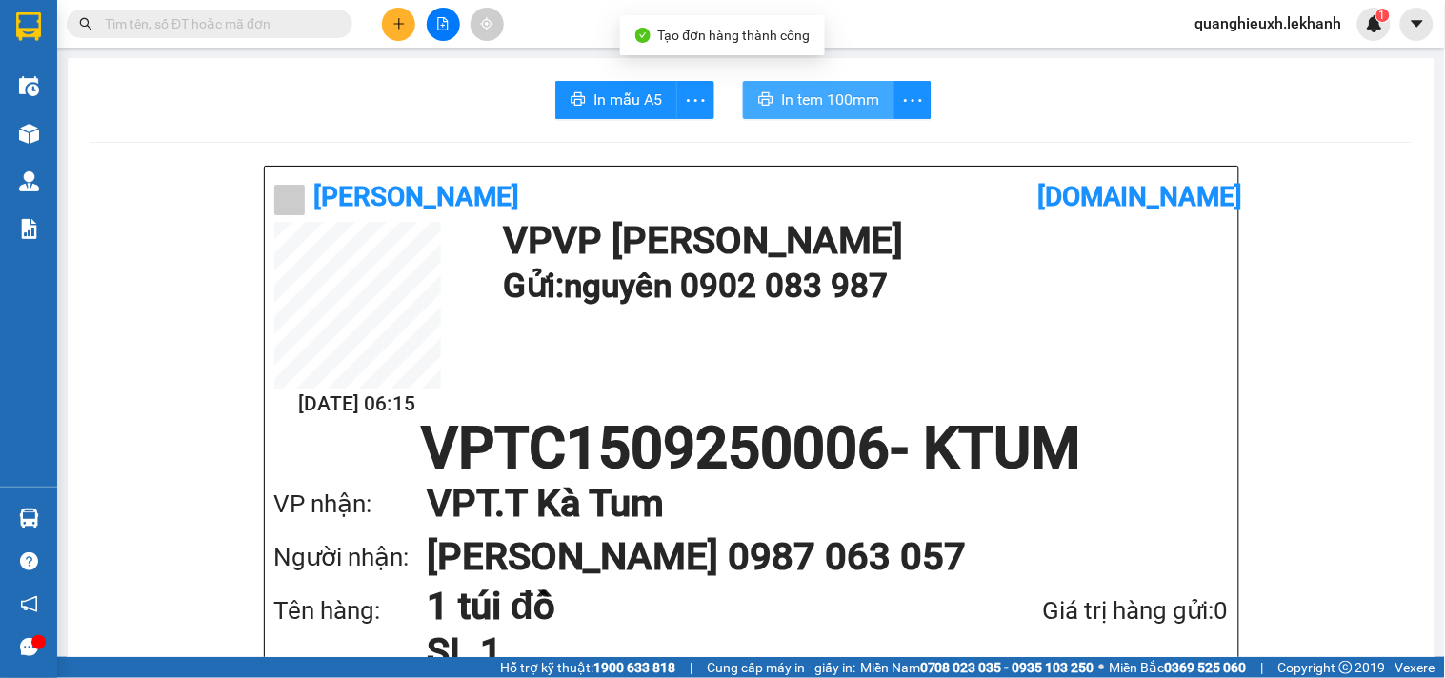
click at [800, 92] on span "In tem 100mm" at bounding box center [830, 100] width 98 height 24
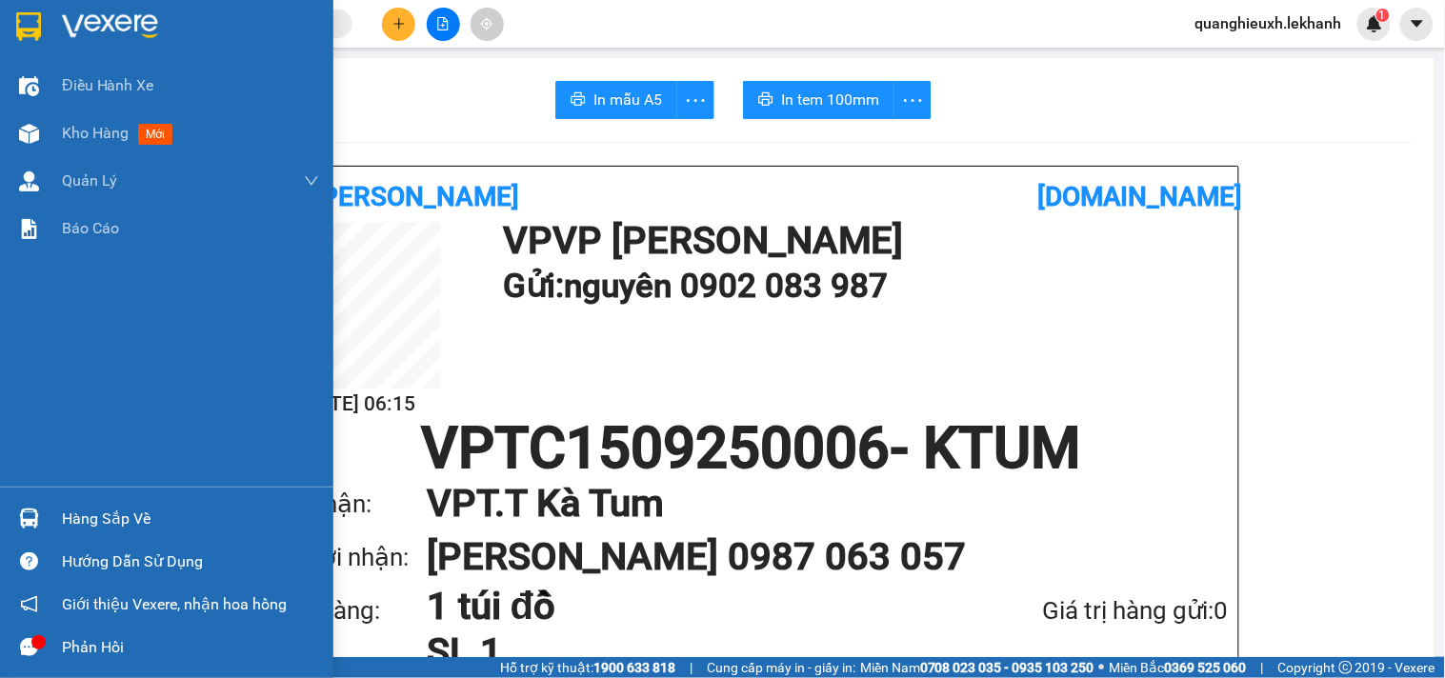
click at [24, 12] on img at bounding box center [28, 26] width 25 height 29
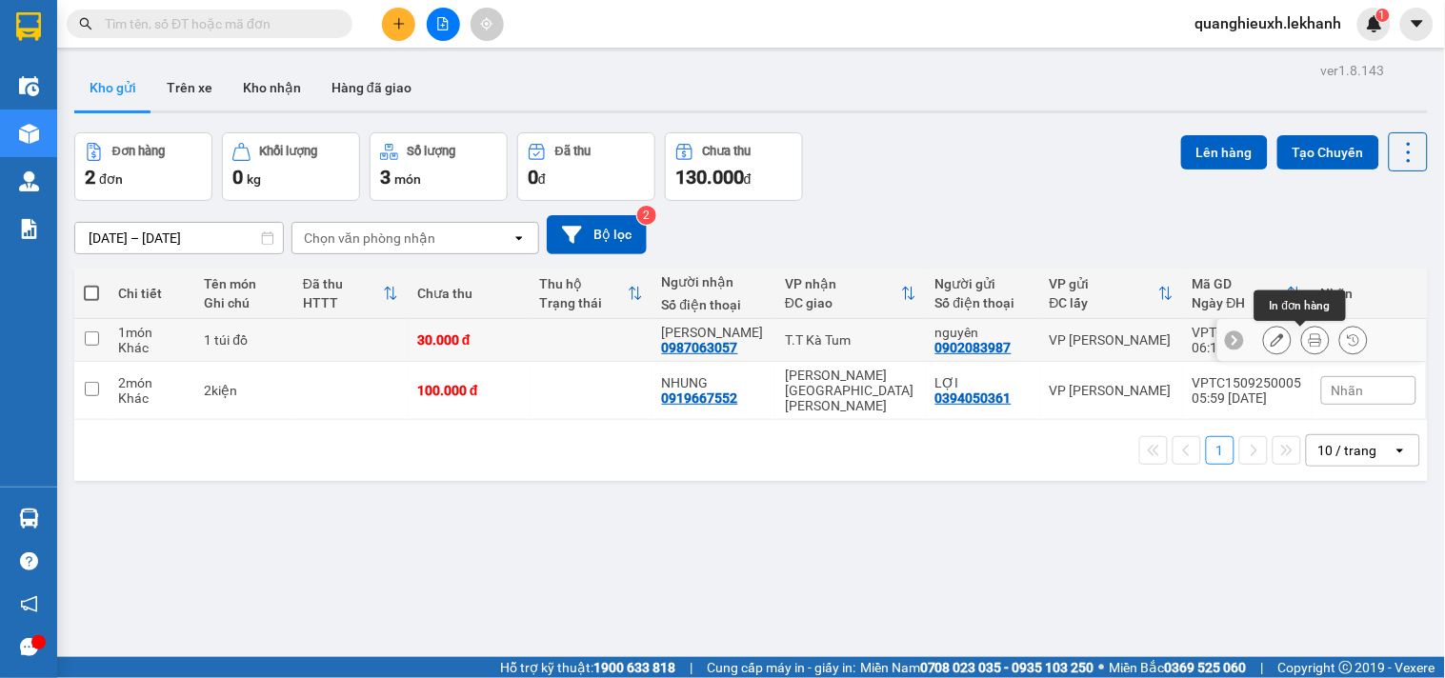
click at [1309, 346] on icon at bounding box center [1315, 339] width 13 height 13
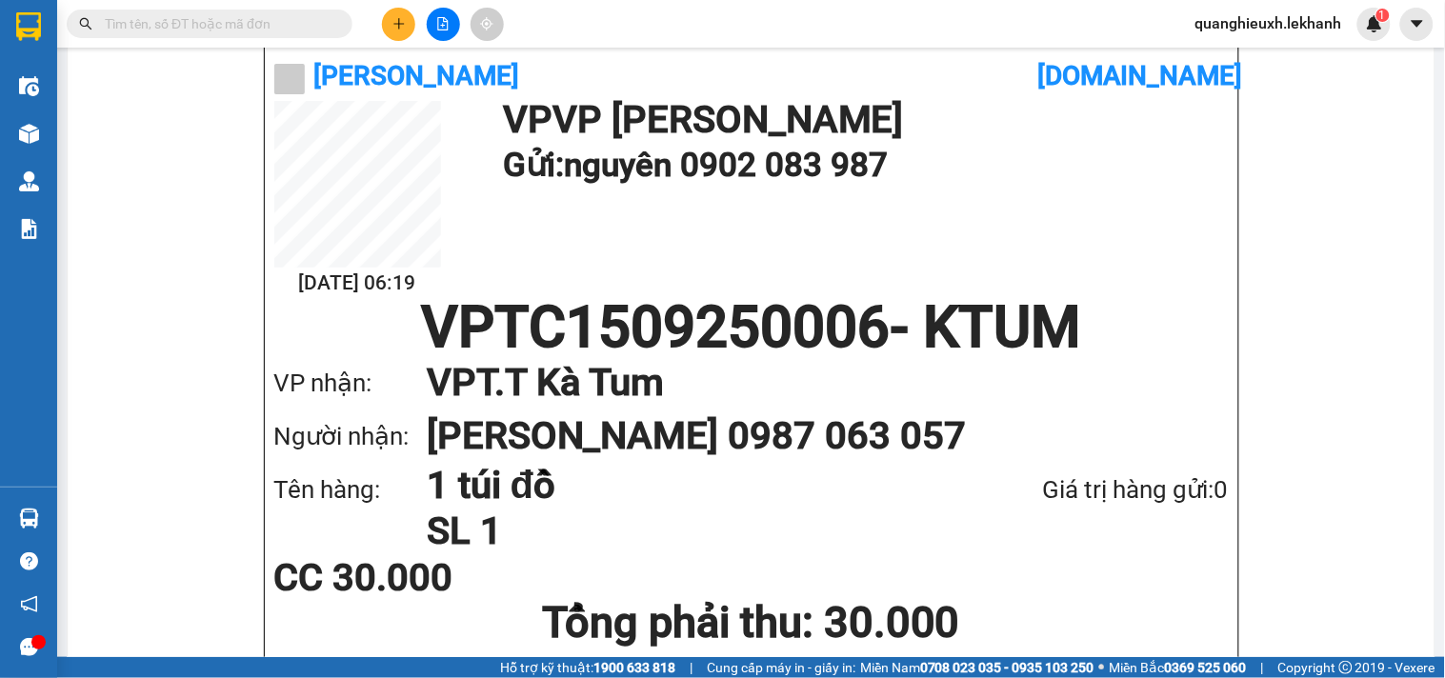
scroll to position [164, 0]
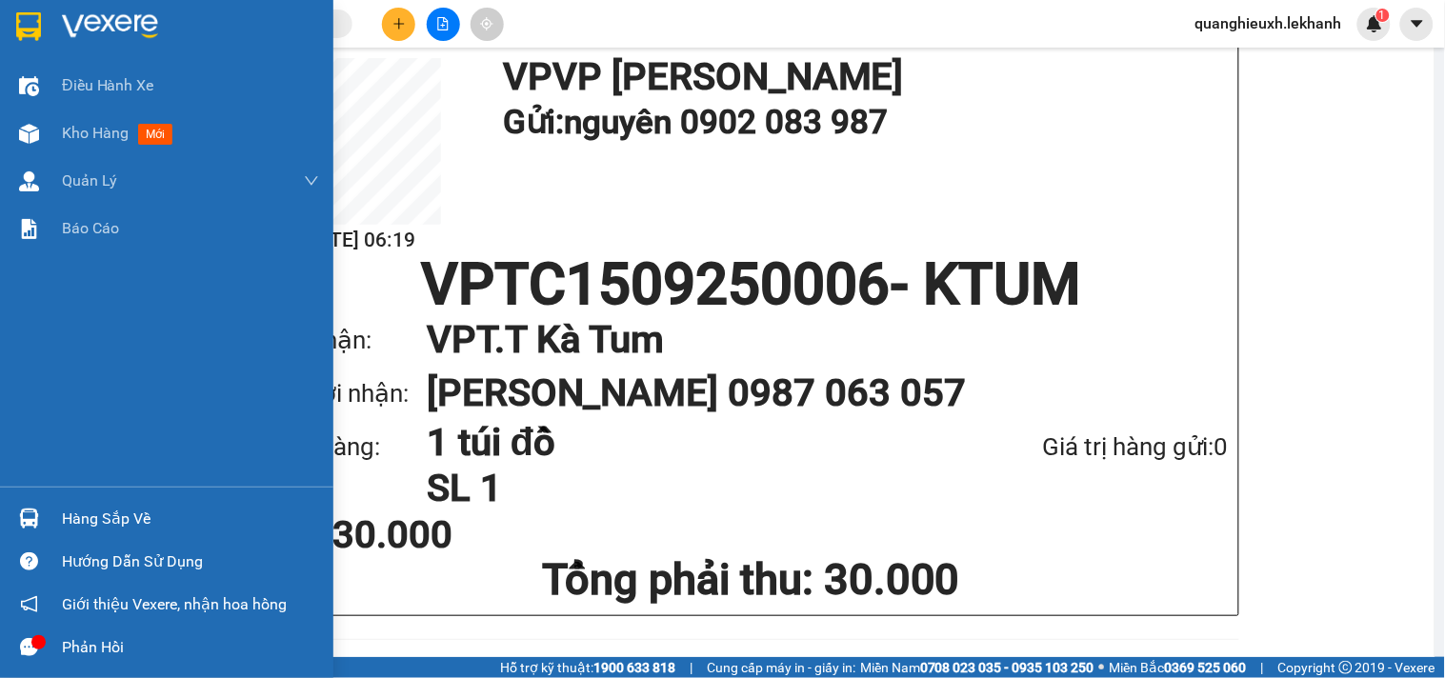
click at [41, 21] on div at bounding box center [28, 26] width 33 height 33
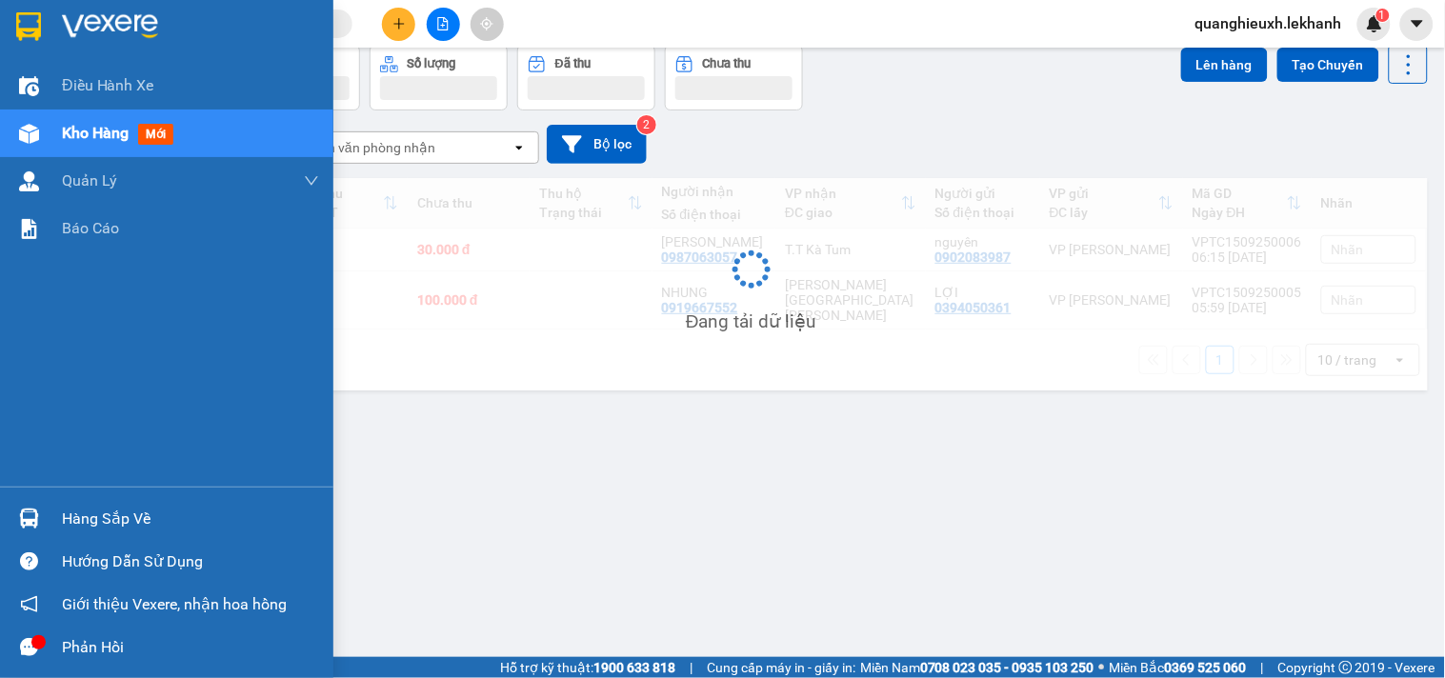
scroll to position [88, 0]
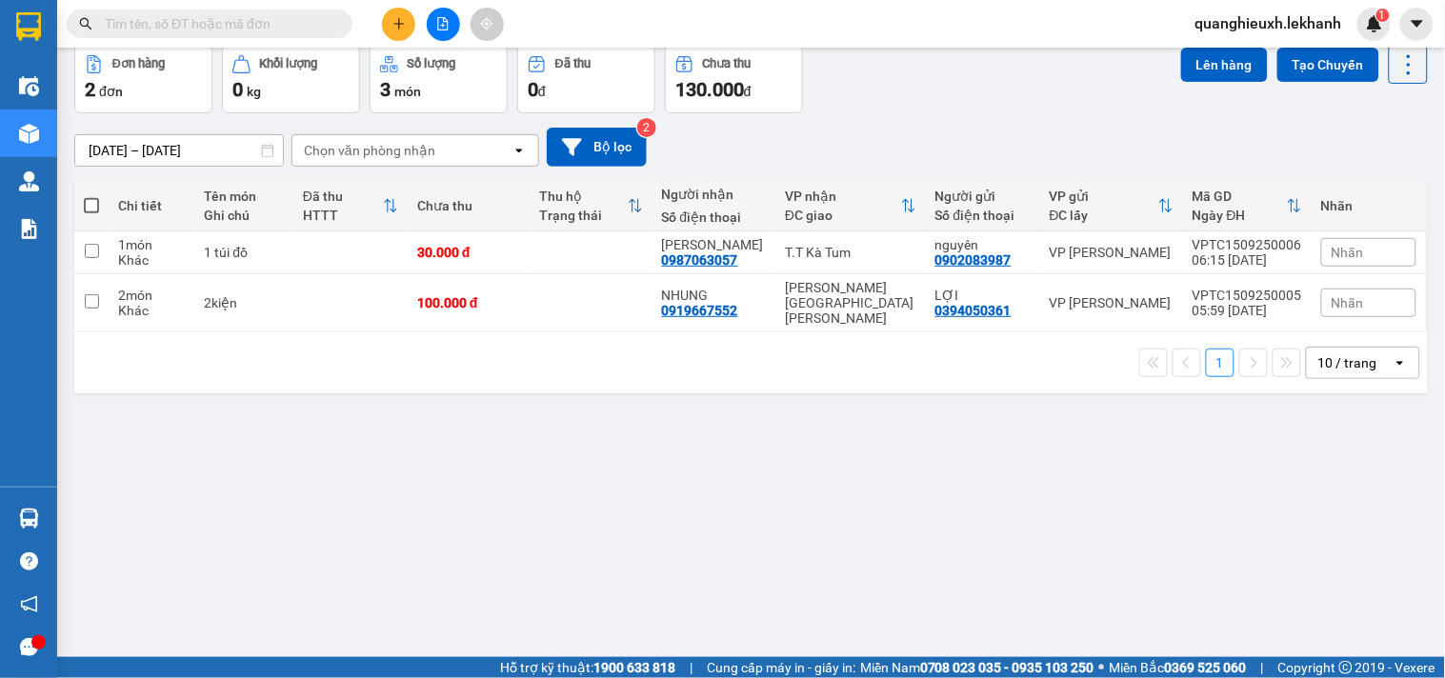
click at [629, 363] on div "1 10 / trang open" at bounding box center [751, 363] width 1338 height 32
